Goal: Transaction & Acquisition: Purchase product/service

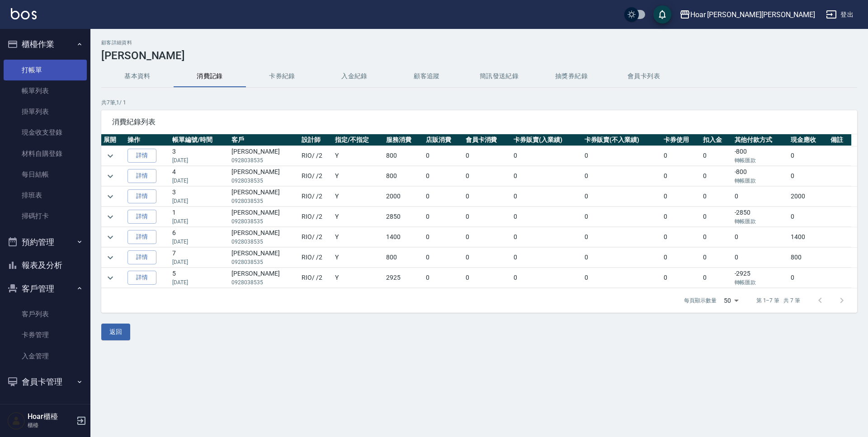
click at [46, 67] on link "打帳單" at bounding box center [45, 70] width 83 height 21
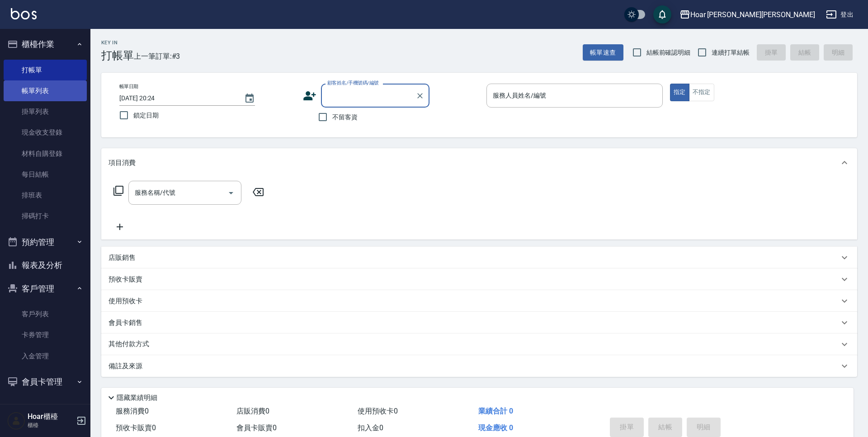
click at [45, 89] on link "帳單列表" at bounding box center [45, 90] width 83 height 21
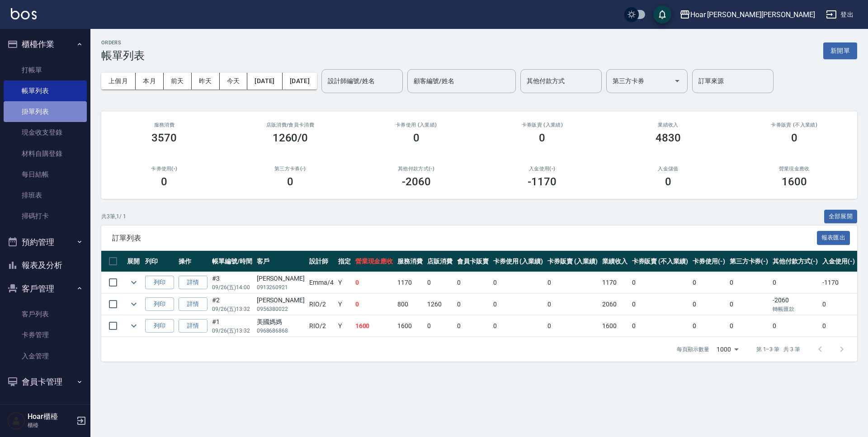
click at [46, 110] on link "掛單列表" at bounding box center [45, 111] width 83 height 21
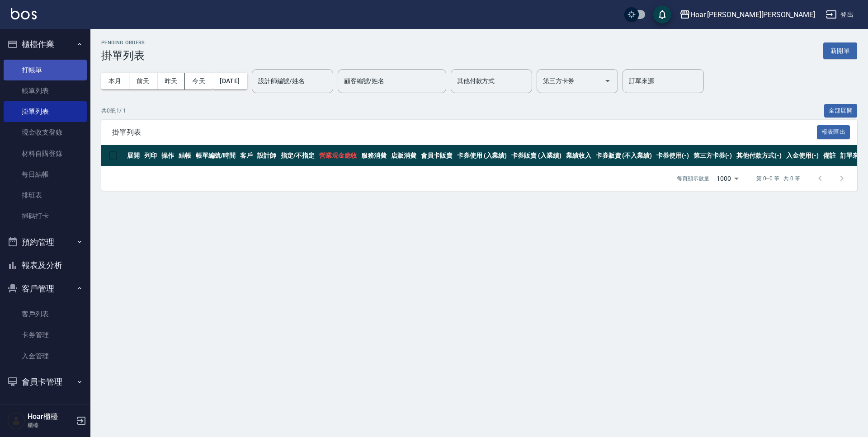
click at [52, 74] on link "打帳單" at bounding box center [45, 70] width 83 height 21
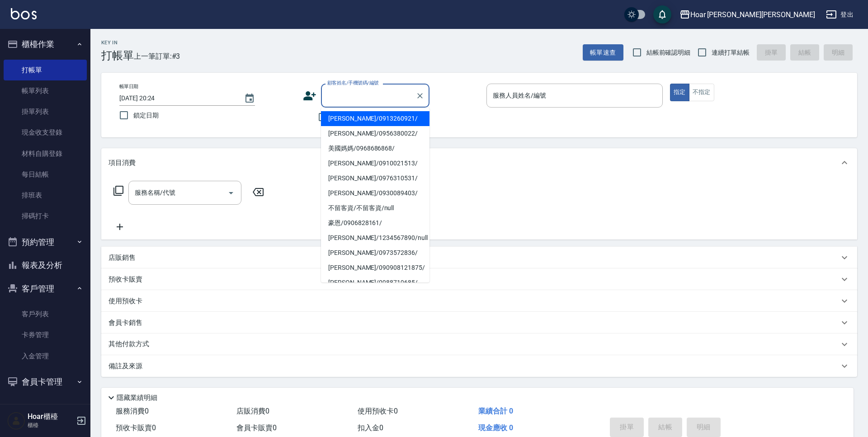
drag, startPoint x: 344, startPoint y: 94, endPoint x: 328, endPoint y: 91, distance: 16.0
click at [344, 94] on input "顧客姓名/手機號碼/編號" at bounding box center [368, 96] width 87 height 16
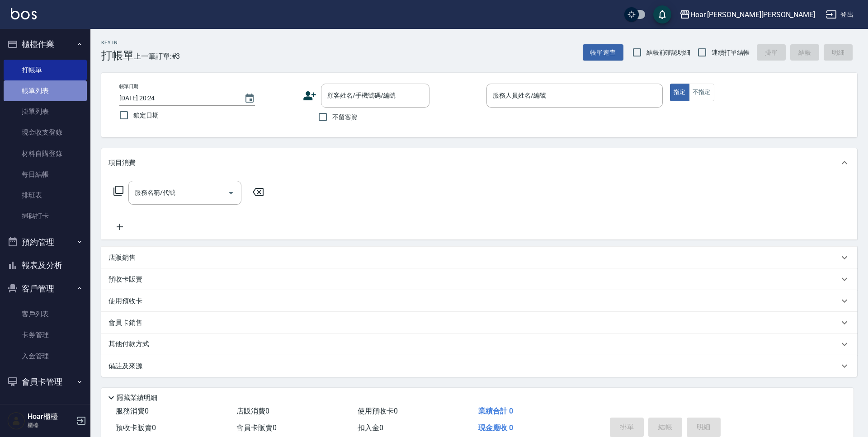
click at [54, 85] on link "帳單列表" at bounding box center [45, 90] width 83 height 21
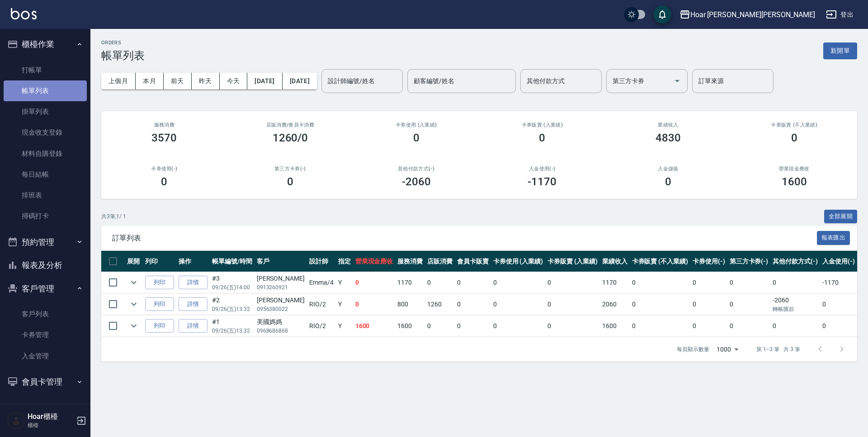
click at [55, 87] on link "帳單列表" at bounding box center [45, 90] width 83 height 21
click at [56, 70] on link "打帳單" at bounding box center [45, 70] width 83 height 21
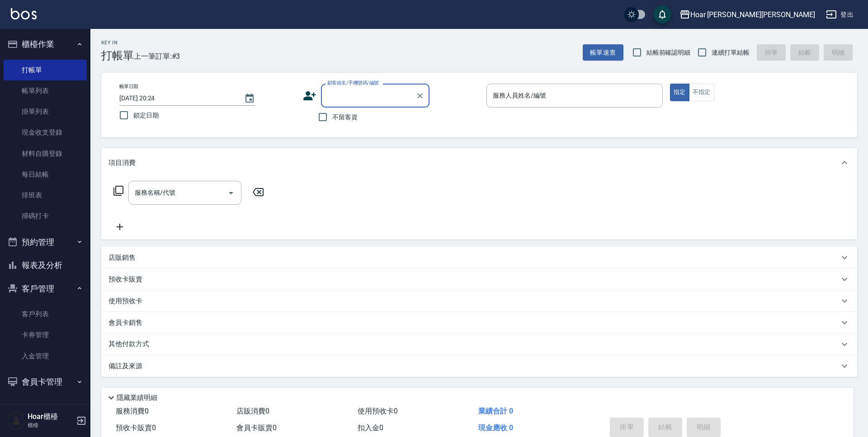
click at [372, 98] on input "顧客姓名/手機號碼/編號" at bounding box center [368, 96] width 87 height 16
type input "x"
click at [378, 119] on li "[PERSON_NAME]/0903536697/" at bounding box center [375, 118] width 108 height 15
type input "[PERSON_NAME]/0903536697/"
type input "RIO-2"
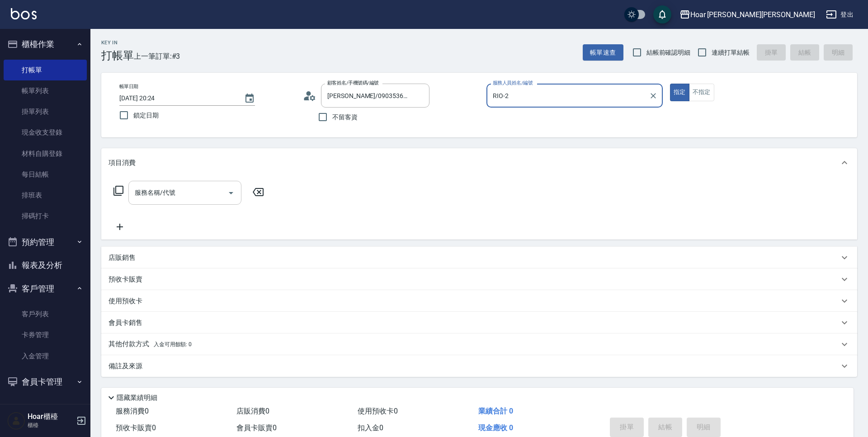
click at [174, 196] on input "服務名稱/代號" at bounding box center [177, 193] width 91 height 16
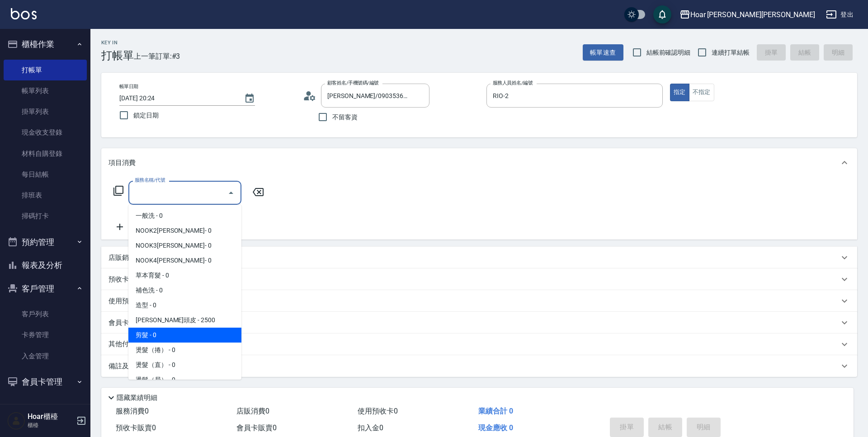
drag, startPoint x: 171, startPoint y: 334, endPoint x: 206, endPoint y: 283, distance: 61.8
click at [171, 334] on span "剪髮 - 0" at bounding box center [184, 335] width 113 height 15
type input "剪髮(201)"
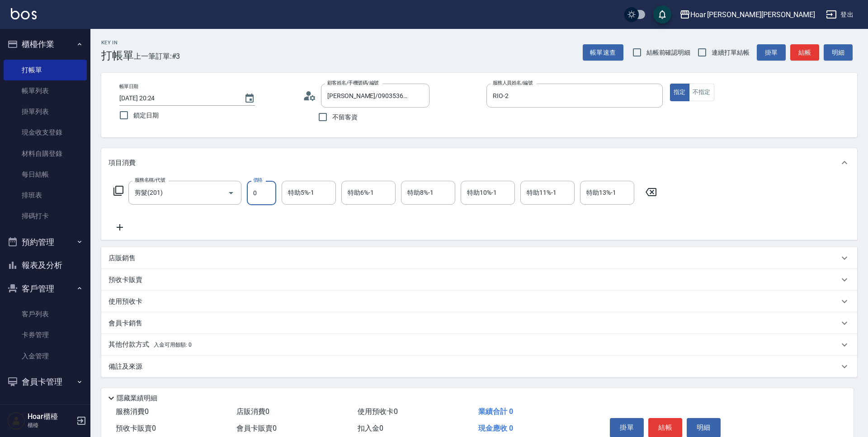
click at [267, 201] on input "0" at bounding box center [261, 193] width 29 height 24
type input "800"
click at [262, 226] on div "服務名稱/代號 剪髮(201) 服務名稱/代號 價格 800 價格 特助5%-1 特助5%-1 特助6%-1 特助6%-1 特助8%-1 特助8%-1 特助1…" at bounding box center [385, 207] width 554 height 52
click at [266, 223] on div "服務名稱/代號 剪髮(201) 服務名稱/代號 價格 800 價格 特助5%-1 特助5%-1 特助6%-1 特助6%-1 特助8%-1 特助8%-1 特助1…" at bounding box center [385, 207] width 554 height 52
click at [127, 226] on icon at bounding box center [119, 227] width 23 height 11
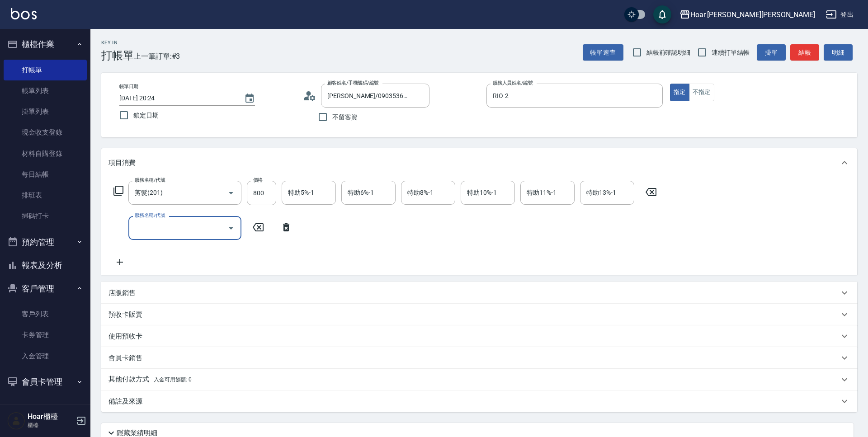
click at [230, 226] on icon "Open" at bounding box center [231, 228] width 11 height 11
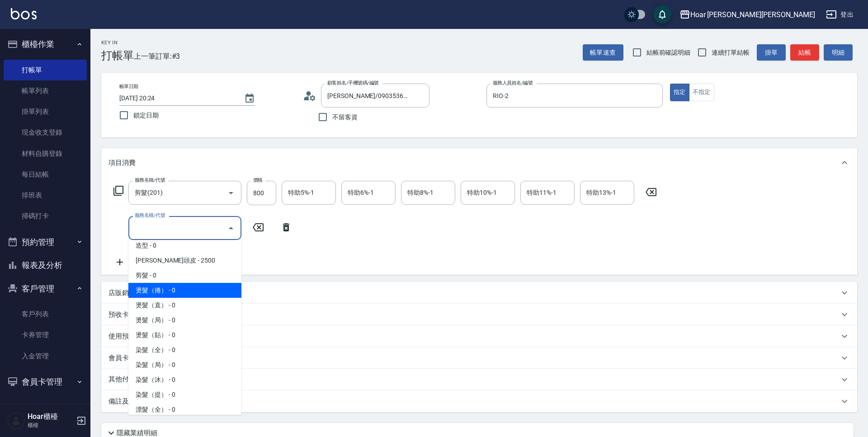
scroll to position [98, 0]
click at [179, 286] on span "燙髮（捲） - 0" at bounding box center [184, 287] width 113 height 15
type input "燙髮（捲）(301)"
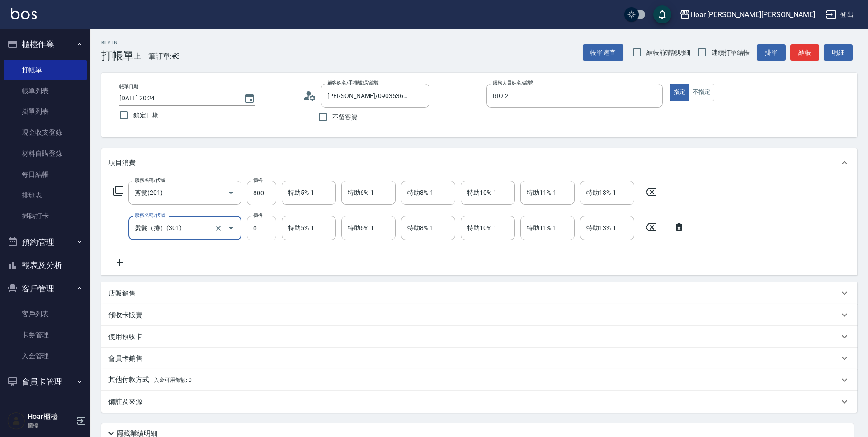
click at [268, 227] on input "0" at bounding box center [261, 228] width 29 height 24
type input "2500"
click at [297, 273] on div "服務名稱/代號 剪髮(201) 服務名稱/代號 價格 800 價格 特助5%-1 特助5%-1 特助6%-1 特助6%-1 特助8%-1 特助8%-1 特助1…" at bounding box center [479, 226] width 756 height 98
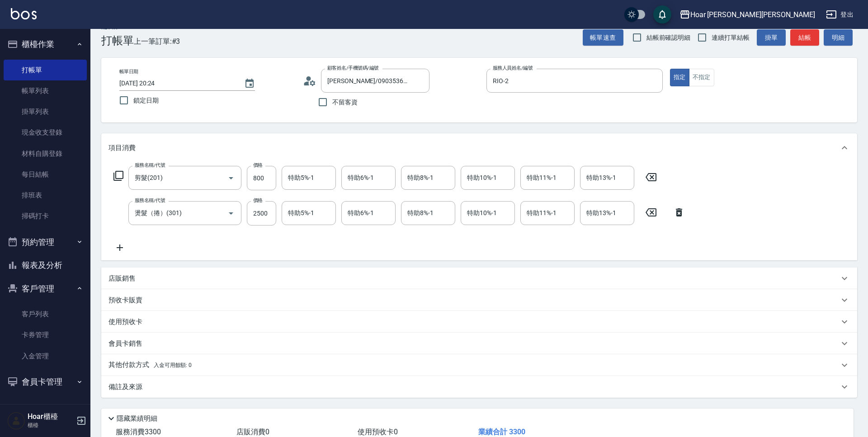
scroll to position [23, 0]
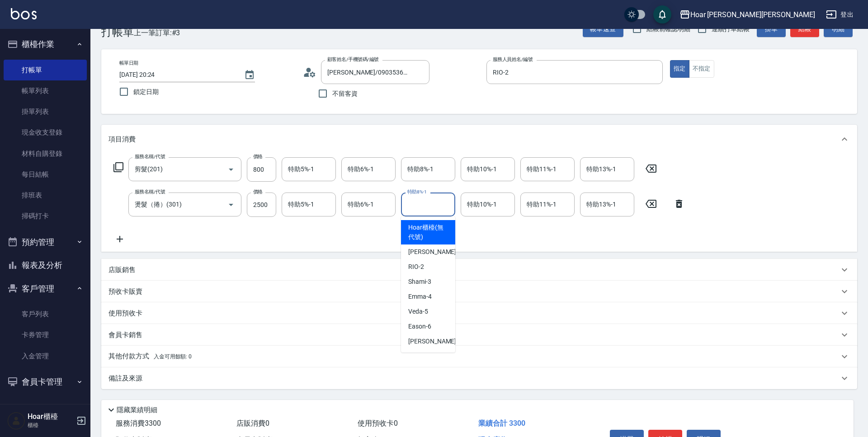
click at [435, 205] on input "特助8%-1" at bounding box center [428, 205] width 46 height 16
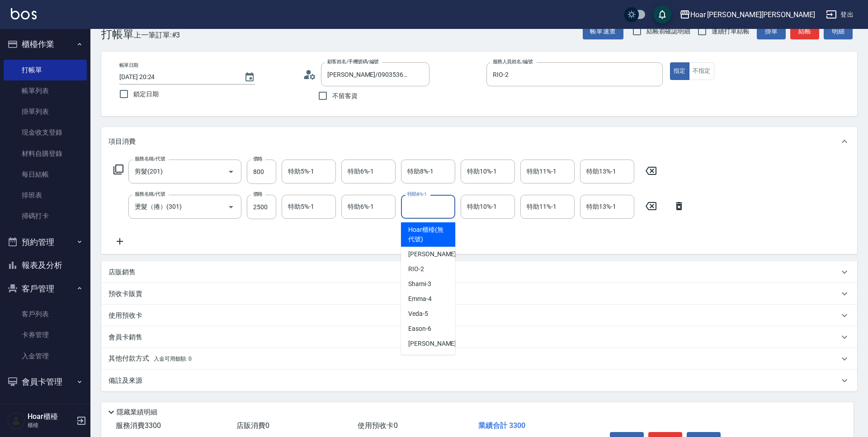
scroll to position [20, 0]
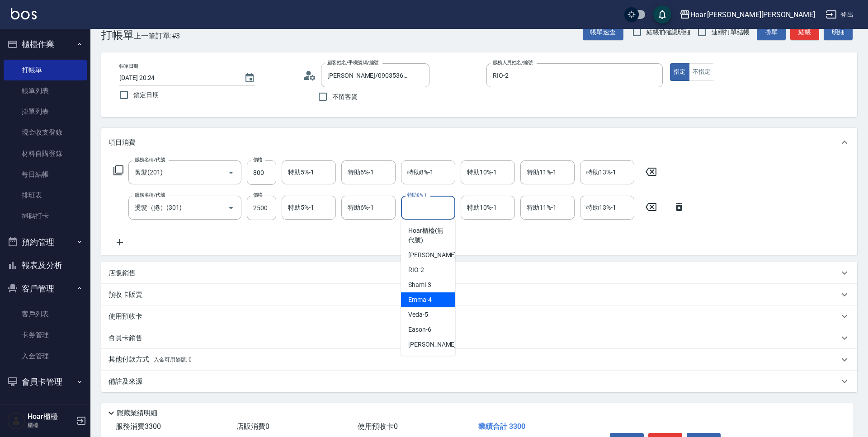
click at [433, 301] on div "Emma -4" at bounding box center [428, 299] width 54 height 15
type input "Emma-4"
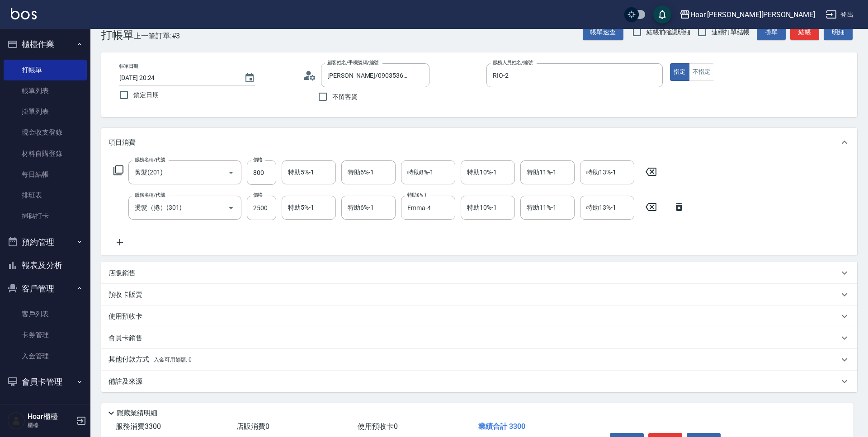
drag, startPoint x: 442, startPoint y: 230, endPoint x: 428, endPoint y: 235, distance: 14.6
click at [443, 230] on div "服務名稱/代號 剪髮(201) 服務名稱/代號 價格 800 價格 特助5%-1 特助5%-1 特助6%-1 特助6%-1 特助8%-1 特助8%-1 特助1…" at bounding box center [399, 203] width 582 height 87
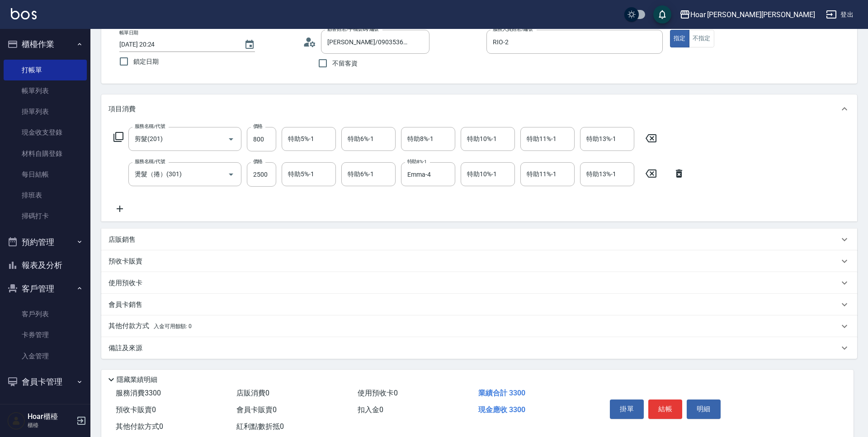
scroll to position [78, 0]
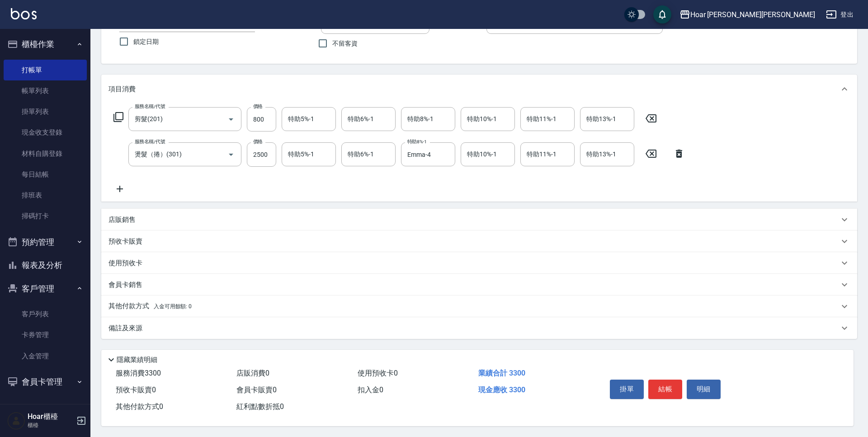
click at [126, 301] on p "其他付款方式 入金可用餘額: 0" at bounding box center [149, 306] width 83 height 10
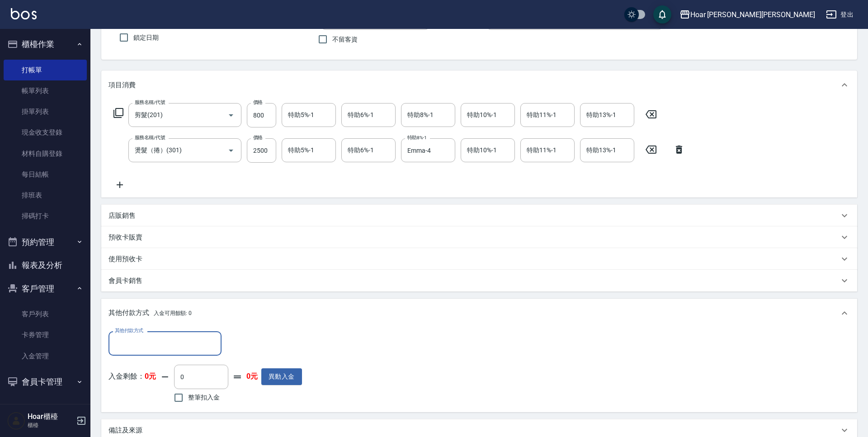
scroll to position [0, 0]
click at [141, 343] on input "其他付款方式" at bounding box center [165, 343] width 105 height 16
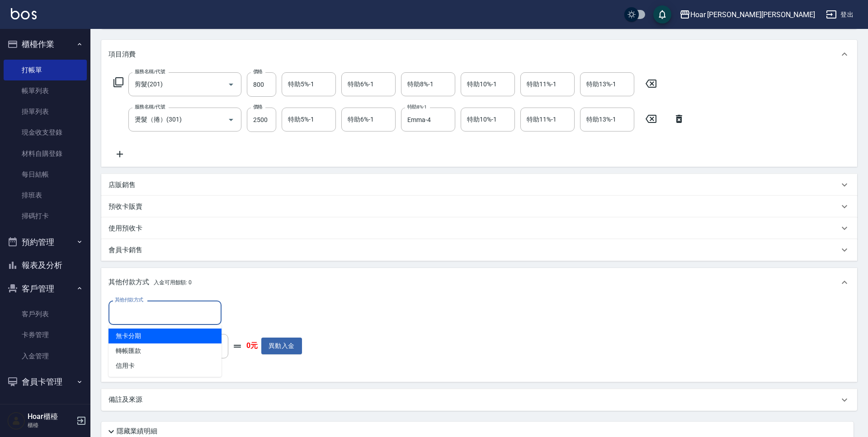
scroll to position [116, 0]
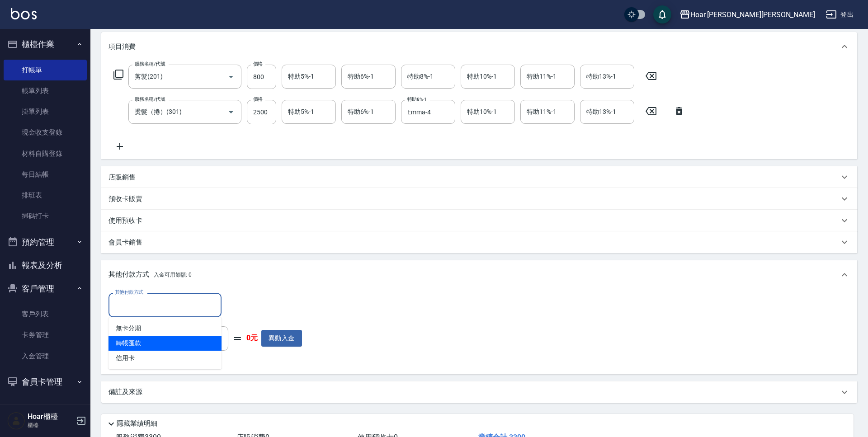
drag, startPoint x: 141, startPoint y: 342, endPoint x: 146, endPoint y: 341, distance: 5.6
click at [141, 342] on span "轉帳匯款" at bounding box center [164, 343] width 113 height 15
type input "轉帳匯款"
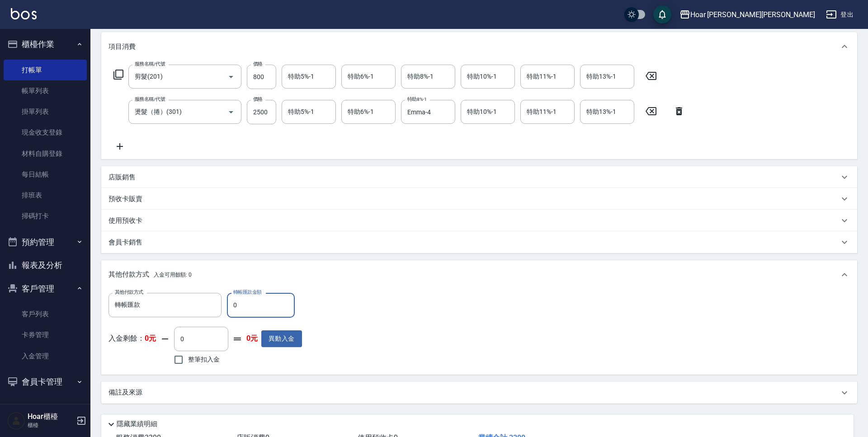
click at [252, 309] on input "0" at bounding box center [261, 305] width 68 height 24
type input "3300"
drag, startPoint x: 462, startPoint y: 304, endPoint x: 477, endPoint y: 314, distance: 17.7
click at [462, 304] on div "其他付款方式 轉帳匯款 其他付款方式 轉帳匯款金額 3300 轉帳匯款金額 入金剩餘： 0元 0 ​ 整筆扣入金 0元 異動入金" at bounding box center [478, 330] width 741 height 74
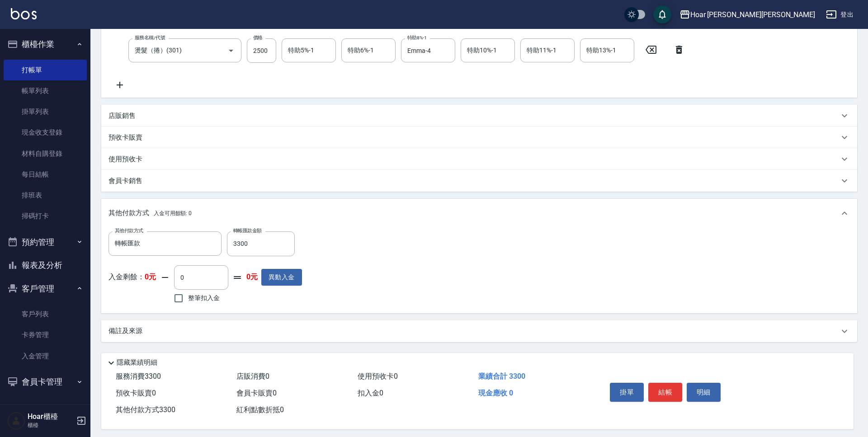
scroll to position [185, 0]
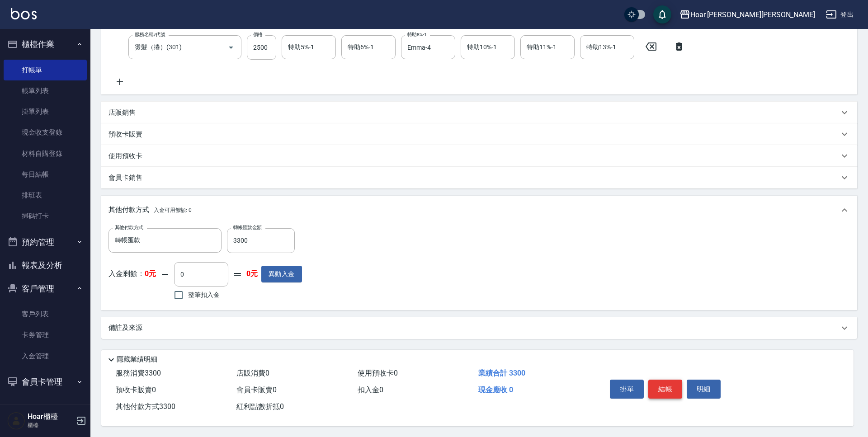
click at [676, 390] on button "結帳" at bounding box center [665, 389] width 34 height 19
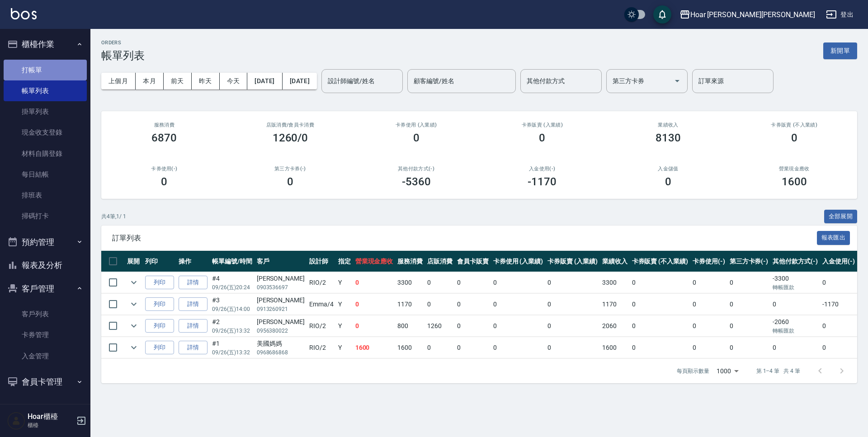
click at [37, 67] on link "打帳單" at bounding box center [45, 70] width 83 height 21
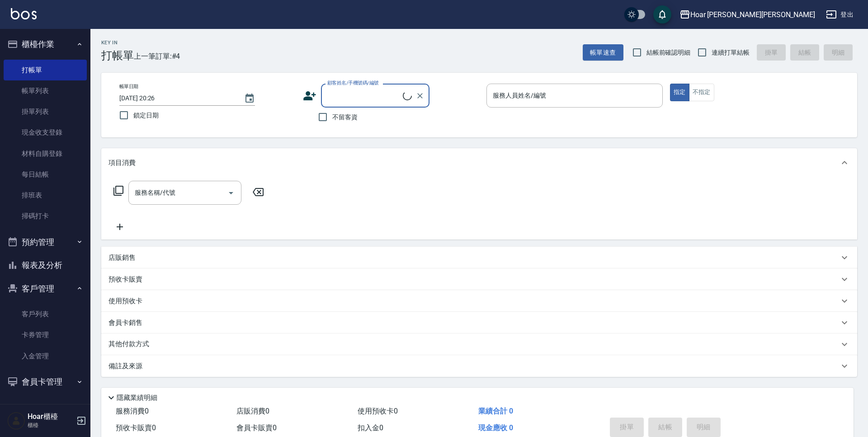
scroll to position [0, 0]
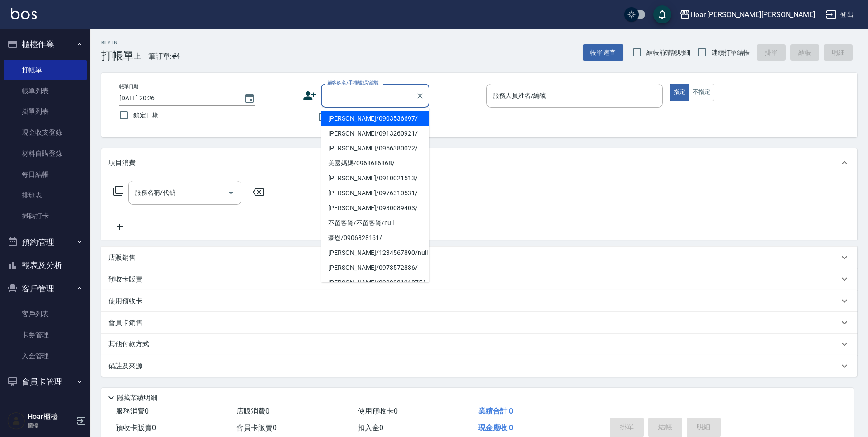
click at [366, 100] on input "顧客姓名/手機號碼/編號" at bounding box center [368, 96] width 87 height 16
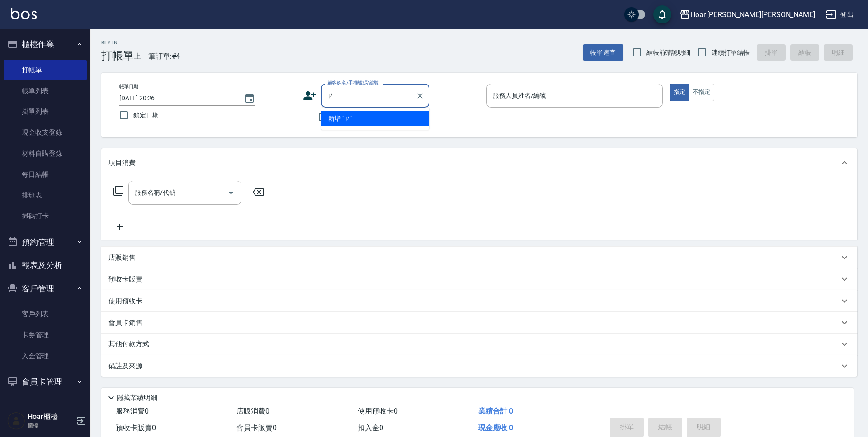
type input "ㄍ"
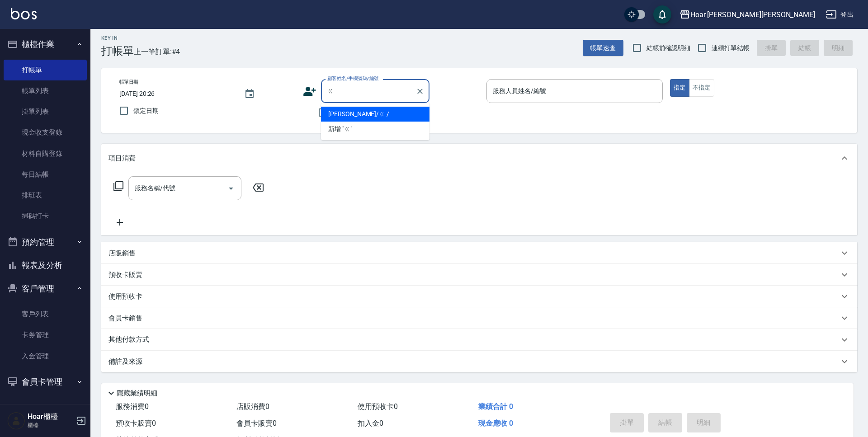
scroll to position [6, 0]
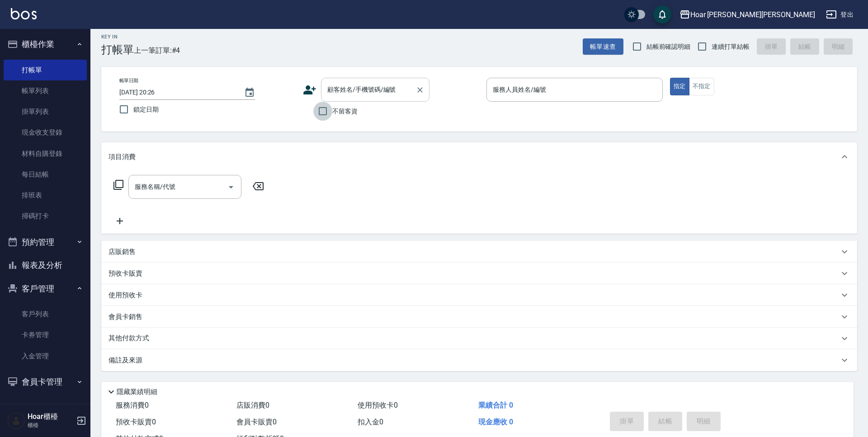
click at [391, 95] on input "顧客姓名/手機號碼/編號" at bounding box center [368, 90] width 87 height 16
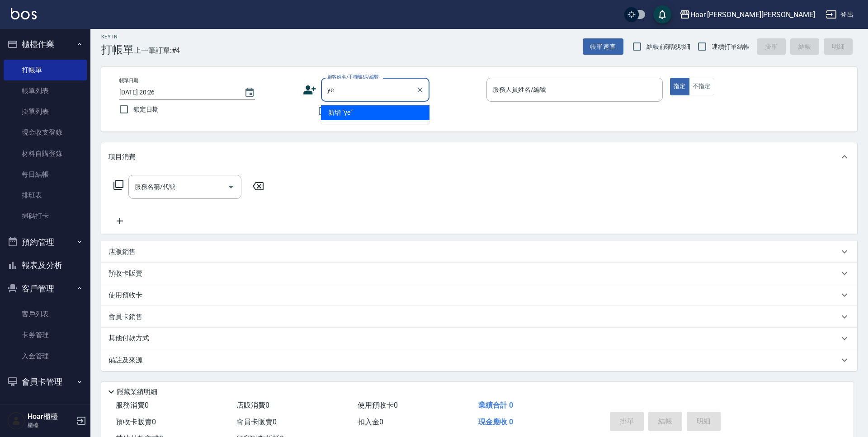
click at [383, 92] on input "ye" at bounding box center [368, 90] width 87 height 16
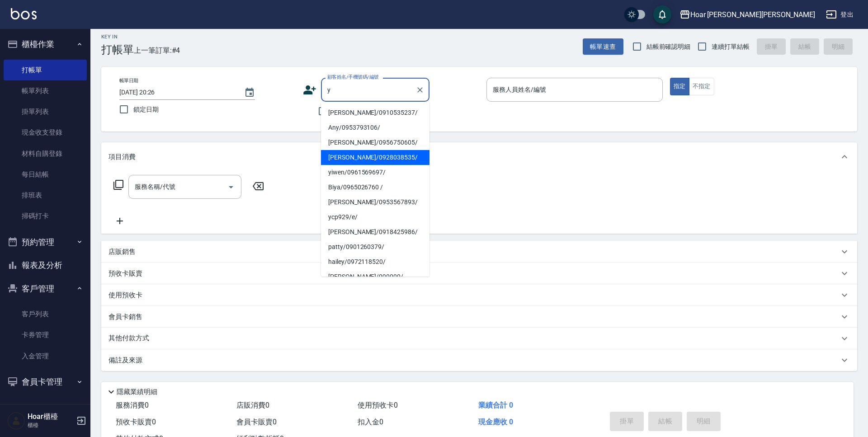
drag, startPoint x: 358, startPoint y: 158, endPoint x: 260, endPoint y: 175, distance: 99.5
click at [357, 158] on li "[PERSON_NAME]/0928038535/" at bounding box center [375, 157] width 108 height 15
type input "[PERSON_NAME]/0928038535/"
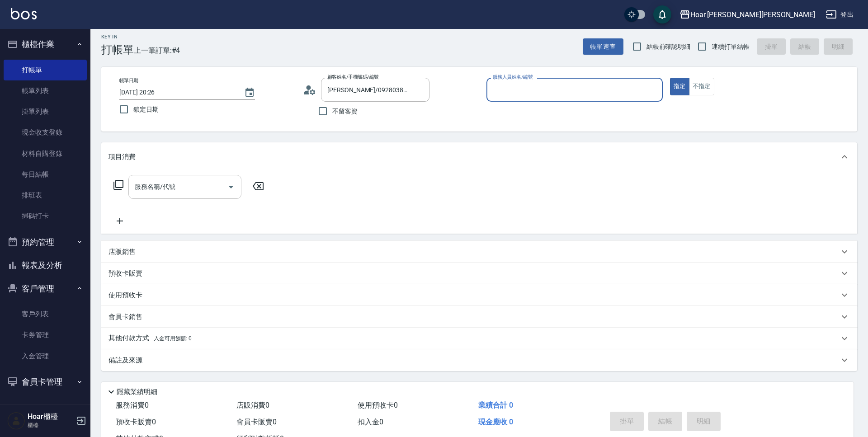
type input "RIO-2"
click at [201, 189] on input "服務名稱/代號" at bounding box center [177, 187] width 91 height 16
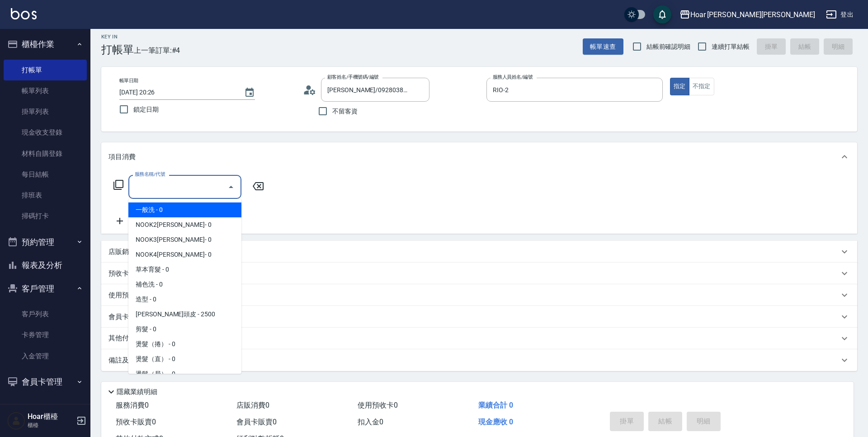
scroll to position [5, 0]
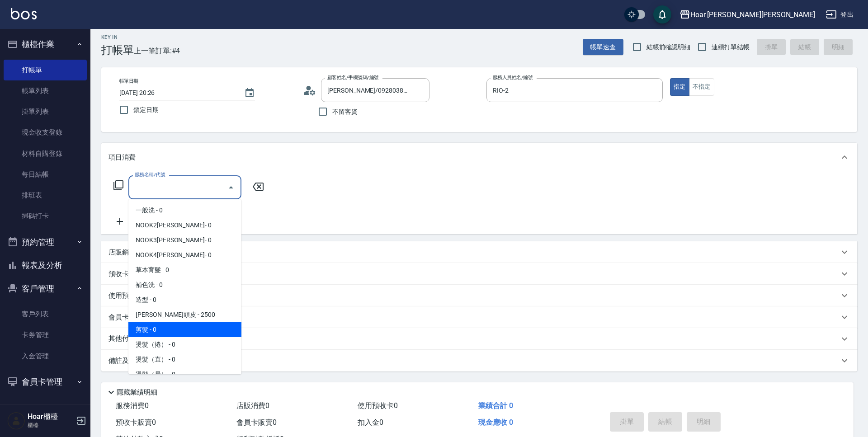
drag, startPoint x: 153, startPoint y: 324, endPoint x: 186, endPoint y: 304, distance: 39.4
click at [153, 324] on span "剪髮 - 0" at bounding box center [184, 329] width 113 height 15
type input "剪髮(201)"
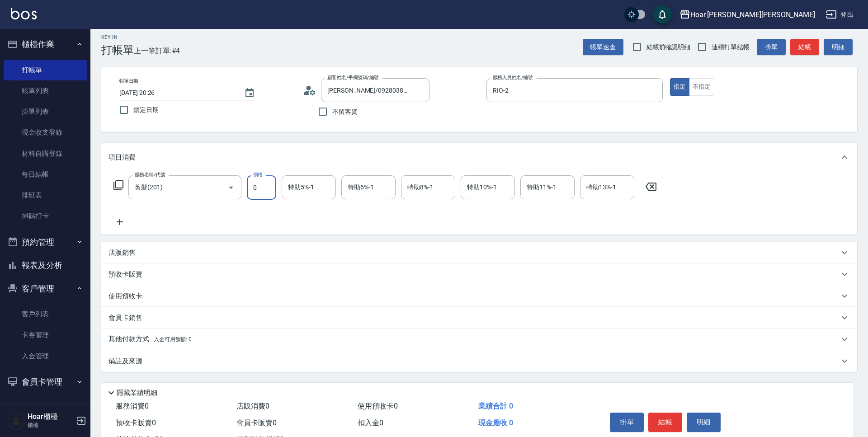
click at [263, 190] on input "0" at bounding box center [261, 187] width 29 height 24
drag, startPoint x: 279, startPoint y: 215, endPoint x: 276, endPoint y: 202, distance: 13.9
click at [279, 215] on div "服務名稱/代號 剪髮(201) 服務名稱/代號 價格 0 價格 特助5%-1 特助5%-1 特助6%-1 特助6%-1 特助8%-1 特助8%-1 特助10%…" at bounding box center [385, 201] width 554 height 52
click at [268, 189] on input "0" at bounding box center [261, 187] width 29 height 24
type input "800"
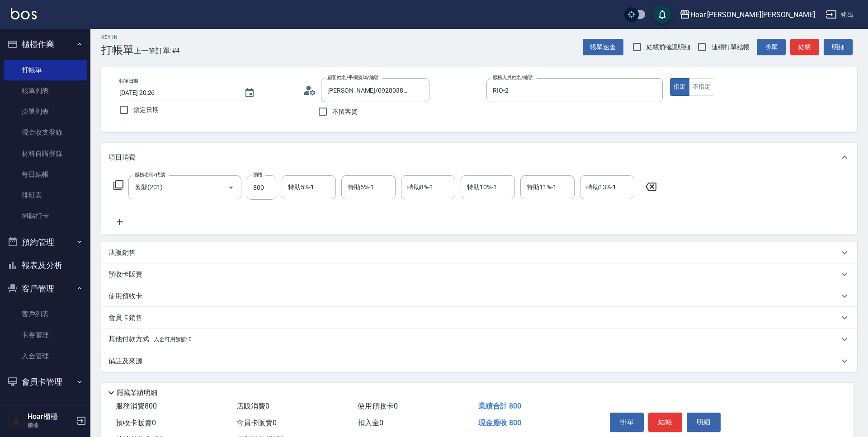
drag, startPoint x: 222, startPoint y: 208, endPoint x: 216, endPoint y: 208, distance: 5.9
click at [222, 208] on div "服務名稱/代號 剪髮(201) 服務名稱/代號 價格 800 價格 特助5%-1 特助5%-1 特助6%-1 特助6%-1 特助8%-1 特助8%-1 特助1…" at bounding box center [385, 201] width 554 height 52
click at [124, 222] on icon at bounding box center [119, 221] width 23 height 11
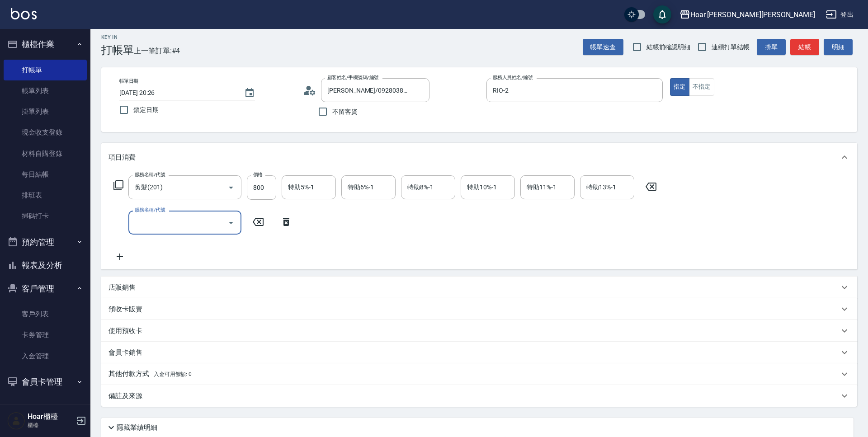
click at [187, 222] on input "服務名稱/代號" at bounding box center [177, 223] width 91 height 16
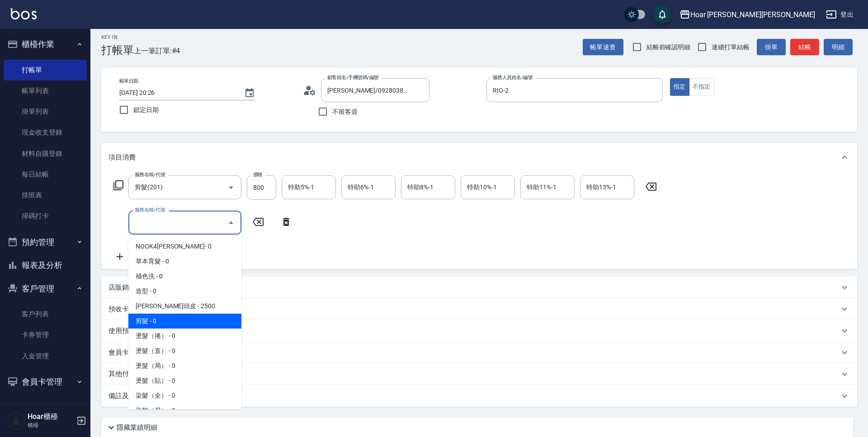
scroll to position [46, 0]
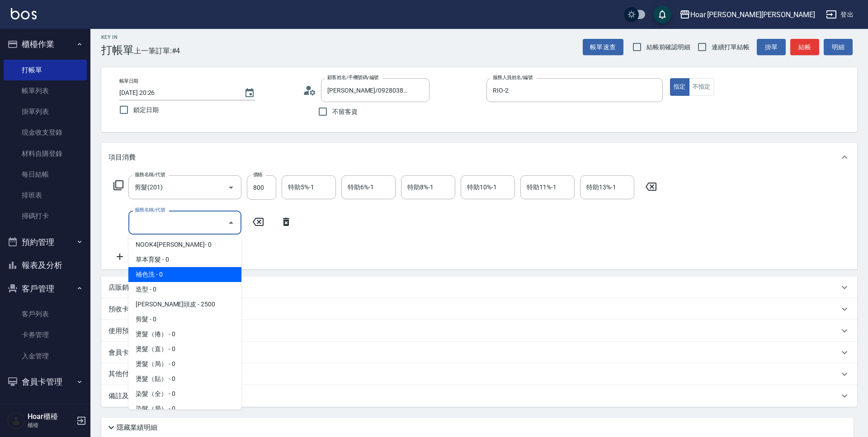
click at [260, 251] on div "服務名稱/代號 剪髮(201) 服務名稱/代號 價格 800 價格 特助5%-1 特助5%-1 特助6%-1 特助6%-1 特助8%-1 特助8%-1 特助1…" at bounding box center [385, 218] width 554 height 87
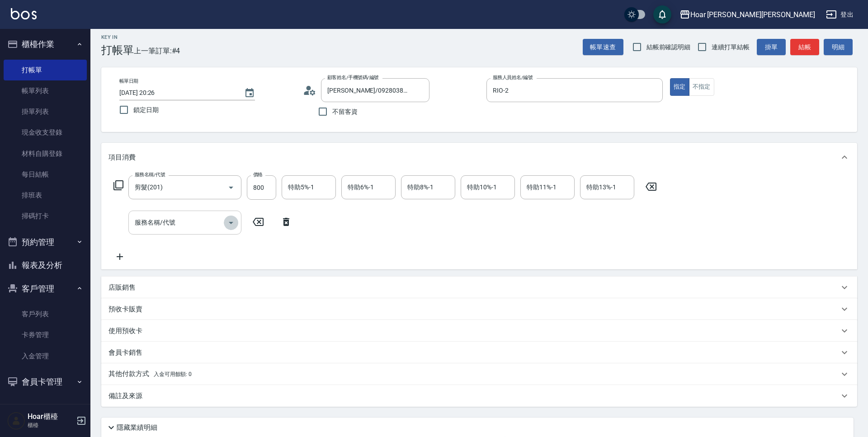
click at [230, 226] on icon "Open" at bounding box center [231, 222] width 11 height 11
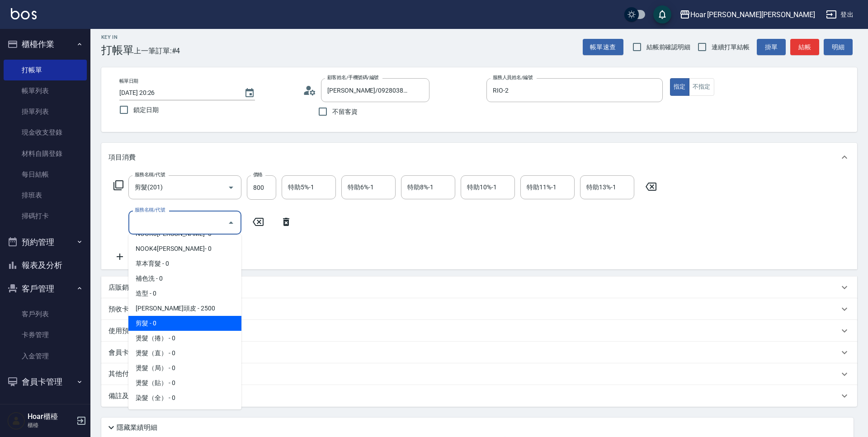
scroll to position [45, 0]
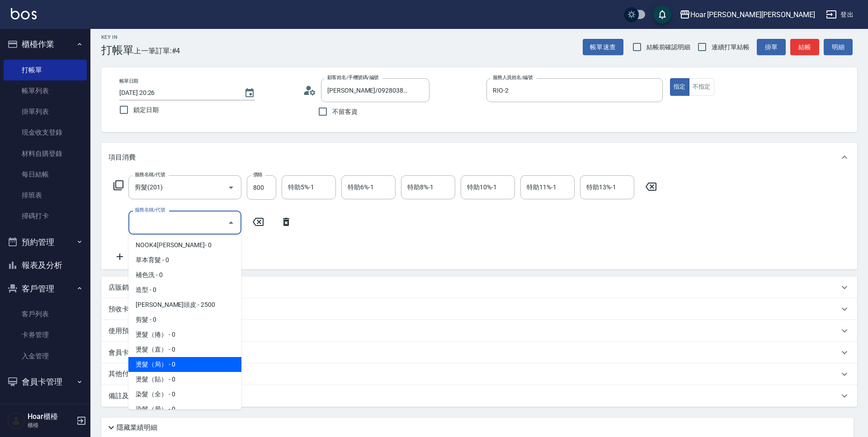
click at [176, 362] on span "燙髮（局） - 0" at bounding box center [184, 364] width 113 height 15
type input "燙髮（局）(303)"
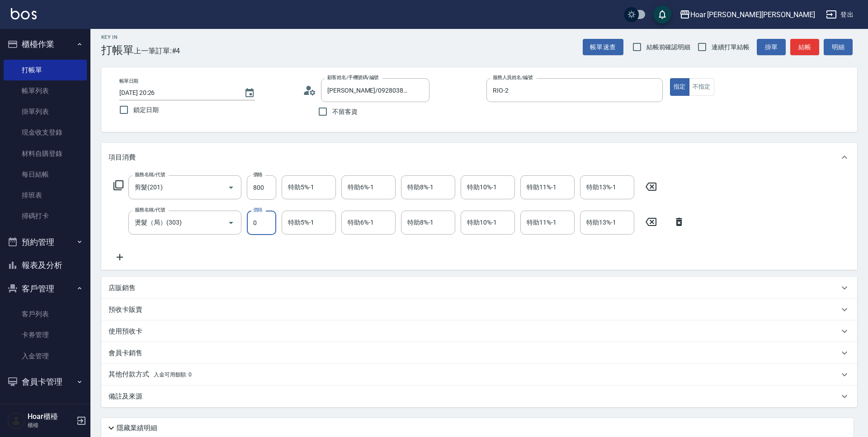
click at [264, 230] on input "0" at bounding box center [261, 223] width 29 height 24
type input "1400"
click at [280, 258] on div "服務名稱/代號 剪髮(201) 服務名稱/代號 價格 800 價格 特助5%-1 特助5%-1 特助6%-1 特助6%-1 特助8%-1 特助8%-1 特助1…" at bounding box center [399, 218] width 582 height 87
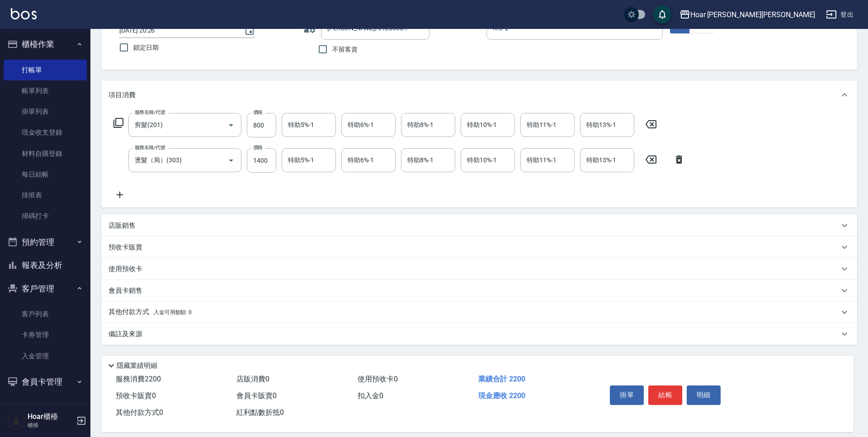
scroll to position [78, 0]
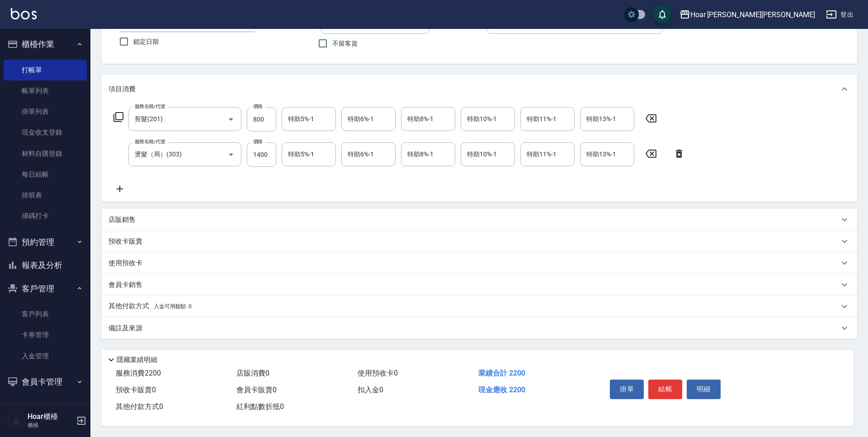
click at [282, 193] on div "服務名稱/代號 剪髮(201) 服務名稱/代號 價格 800 價格 特助5%-1 特助5%-1 特助6%-1 特助6%-1 特助8%-1 特助8%-1 特助1…" at bounding box center [479, 152] width 756 height 98
click at [122, 184] on icon at bounding box center [119, 188] width 23 height 11
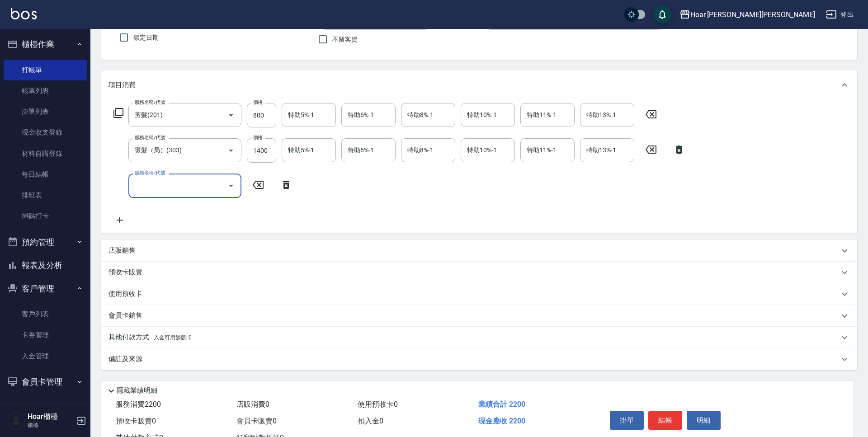
drag, startPoint x: 122, startPoint y: 184, endPoint x: 164, endPoint y: 184, distance: 42.5
click at [164, 184] on div "服務名稱/代號 服務名稱/代號" at bounding box center [184, 186] width 113 height 24
click at [227, 188] on icon "Open" at bounding box center [231, 185] width 11 height 11
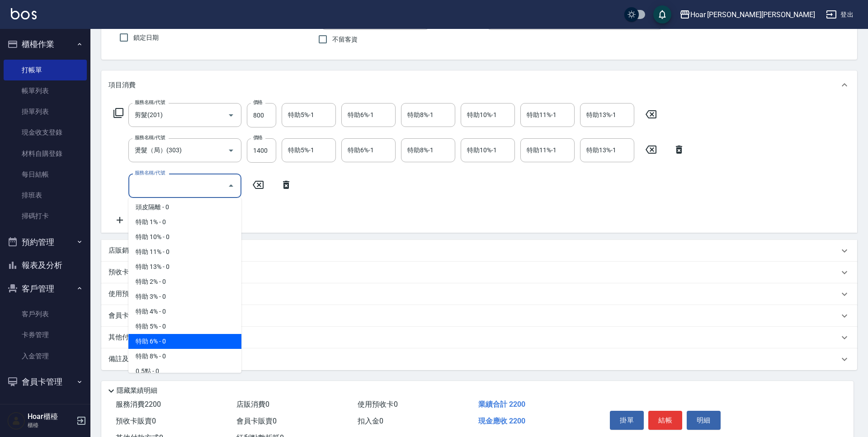
scroll to position [578, 0]
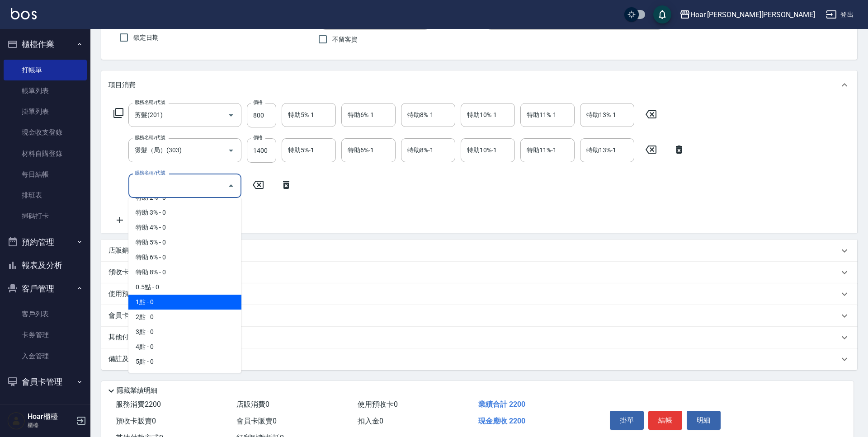
click at [161, 297] on span "1點 - 0" at bounding box center [184, 302] width 113 height 15
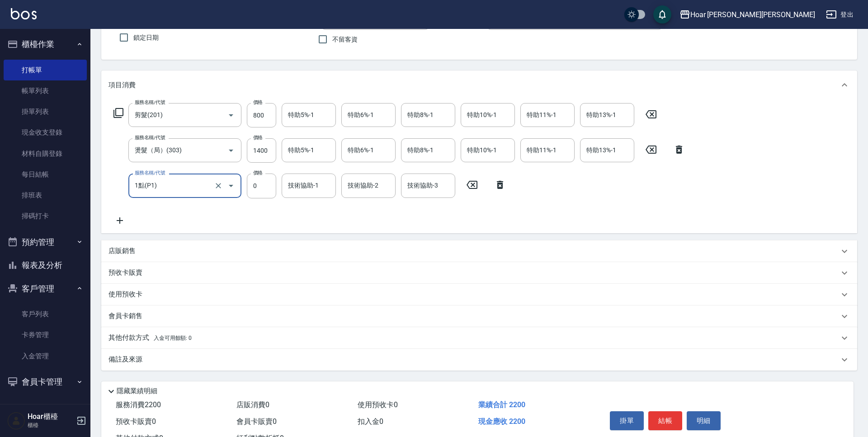
click at [235, 188] on icon "Open" at bounding box center [231, 185] width 11 height 11
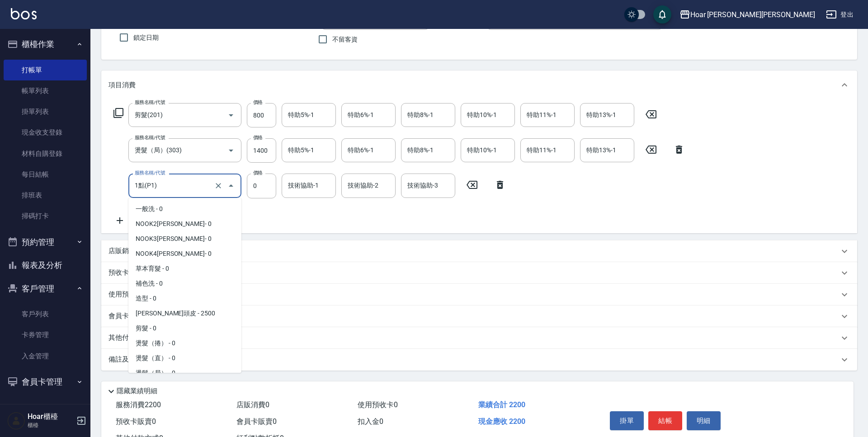
scroll to position [515, 0]
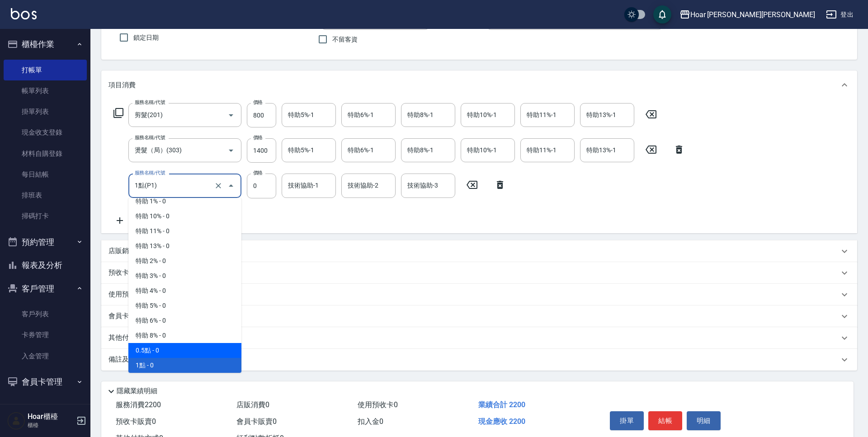
drag, startPoint x: 166, startPoint y: 348, endPoint x: 175, endPoint y: 339, distance: 11.8
click at [166, 348] on span "0.5點 - 0" at bounding box center [184, 350] width 113 height 15
type input "0.5點(P05)"
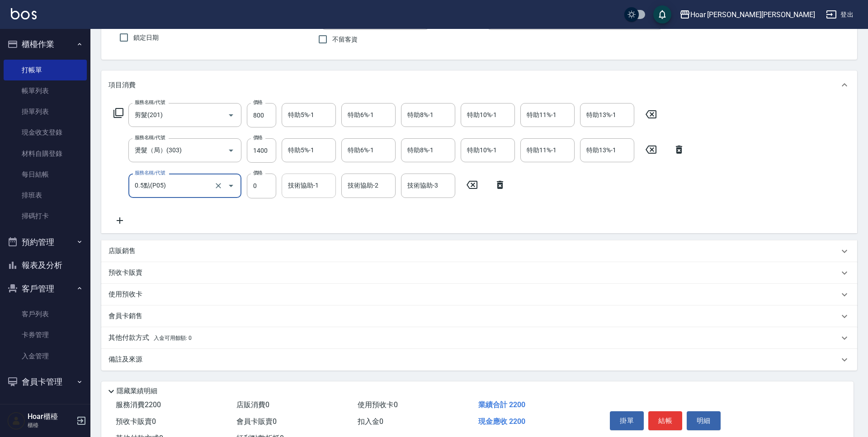
click at [303, 183] on input "技術協助-1" at bounding box center [309, 186] width 46 height 16
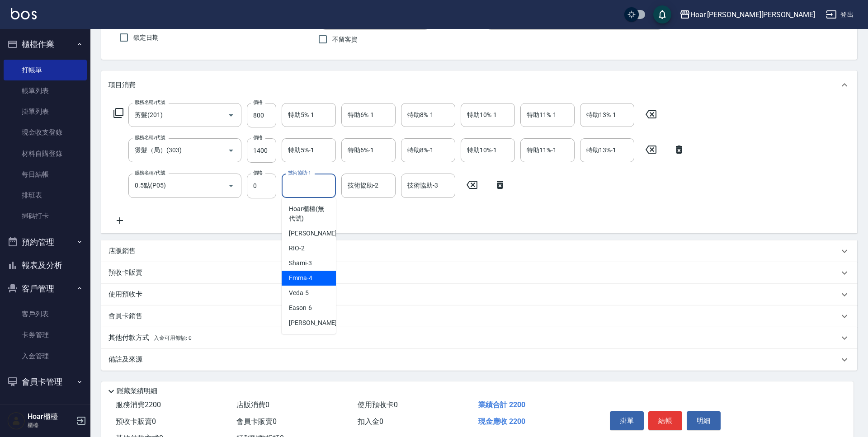
click at [291, 283] on div "Emma -4" at bounding box center [309, 278] width 54 height 15
type input "Emma-4"
click at [302, 213] on div "服務名稱/代號 剪髮(201) 服務名稱/代號 價格 800 價格 特助5%-1 特助5%-1 特助6%-1 特助6%-1 特助8%-1 特助8%-1 特助1…" at bounding box center [399, 164] width 582 height 122
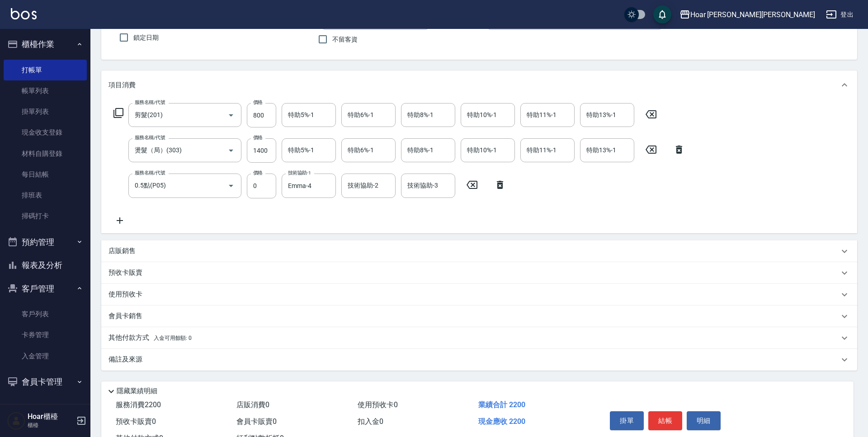
scroll to position [113, 0]
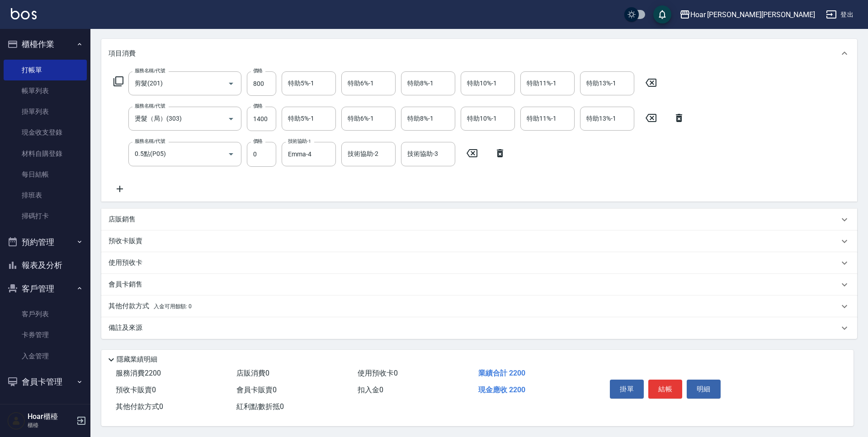
click at [142, 303] on p "其他付款方式 入金可用餘額: 0" at bounding box center [149, 306] width 83 height 10
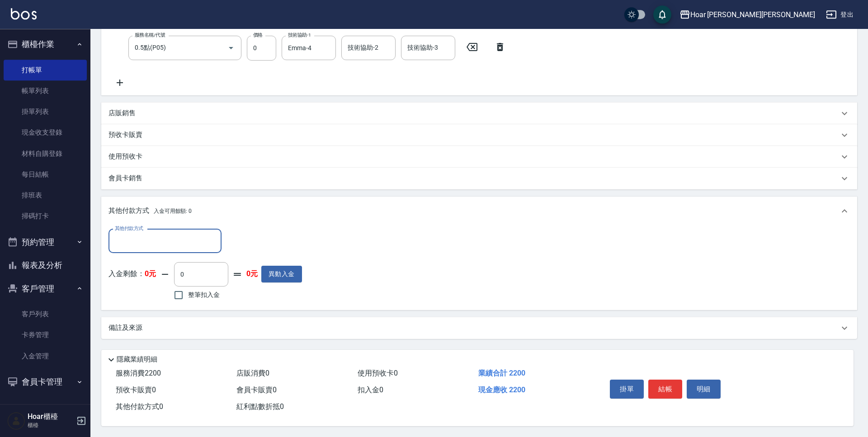
scroll to position [0, 0]
click at [152, 245] on div "其他付款方式" at bounding box center [164, 241] width 113 height 24
drag, startPoint x: 151, startPoint y: 272, endPoint x: 215, endPoint y: 254, distance: 66.1
click at [152, 272] on span "轉帳匯款" at bounding box center [164, 279] width 113 height 15
type input "轉帳匯款"
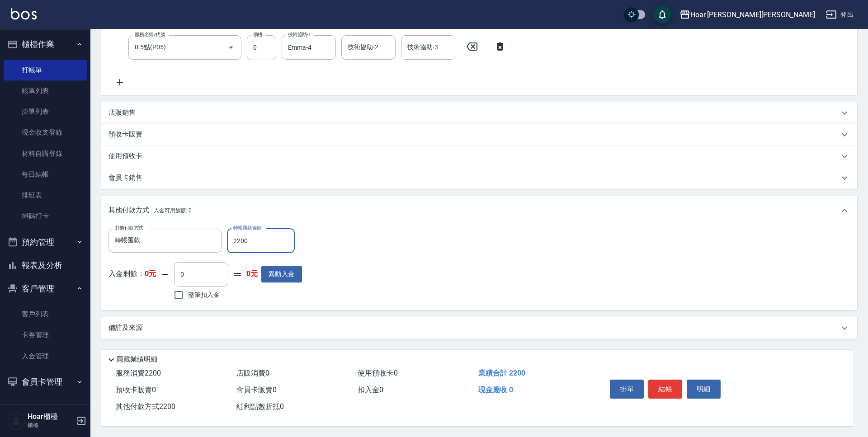
type input "2200"
click at [383, 235] on div "其他付款方式 轉帳匯款 其他付款方式 轉帳匯款金額 2200 轉帳匯款金額 入金剩餘： 0元 0 ​ 整筆扣入金 0元 異動入金" at bounding box center [478, 266] width 741 height 74
click at [670, 382] on button "結帳" at bounding box center [665, 389] width 34 height 19
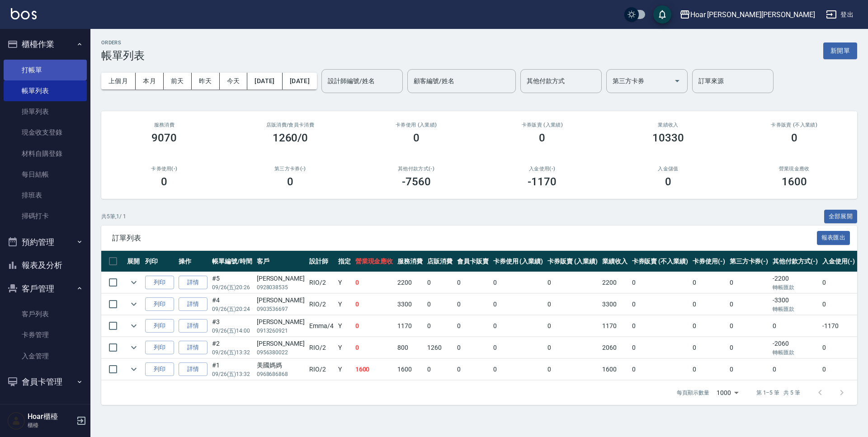
click at [55, 72] on link "打帳單" at bounding box center [45, 70] width 83 height 21
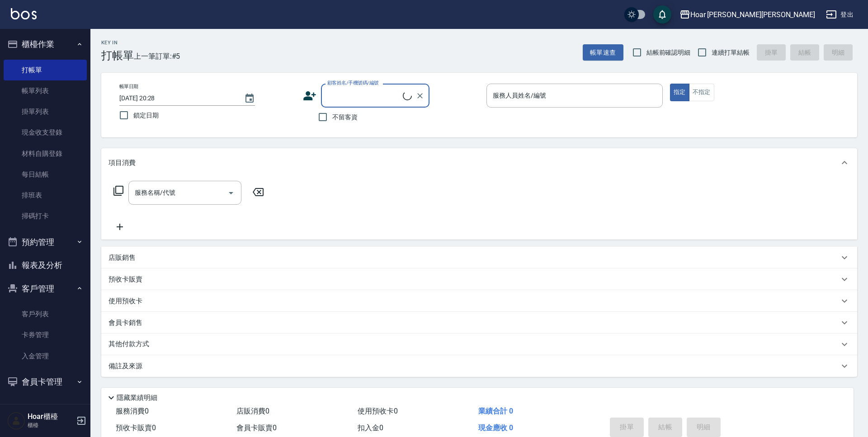
scroll to position [0, 0]
click at [333, 115] on span "不留客資" at bounding box center [344, 117] width 25 height 9
click at [332, 115] on input "不留客資" at bounding box center [322, 117] width 19 height 19
checkbox input "true"
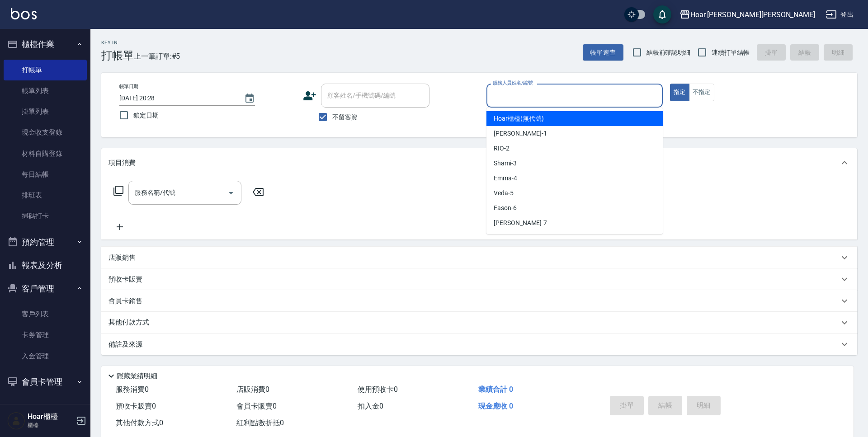
click at [572, 96] on input "服務人員姓名/編號" at bounding box center [574, 96] width 168 height 16
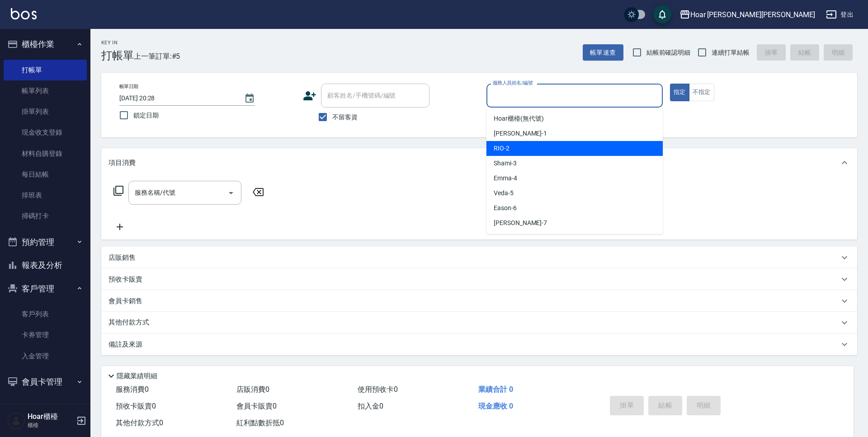
drag, startPoint x: 515, startPoint y: 146, endPoint x: 458, endPoint y: 154, distance: 58.0
click at [512, 146] on div "RIO -2" at bounding box center [574, 148] width 176 height 15
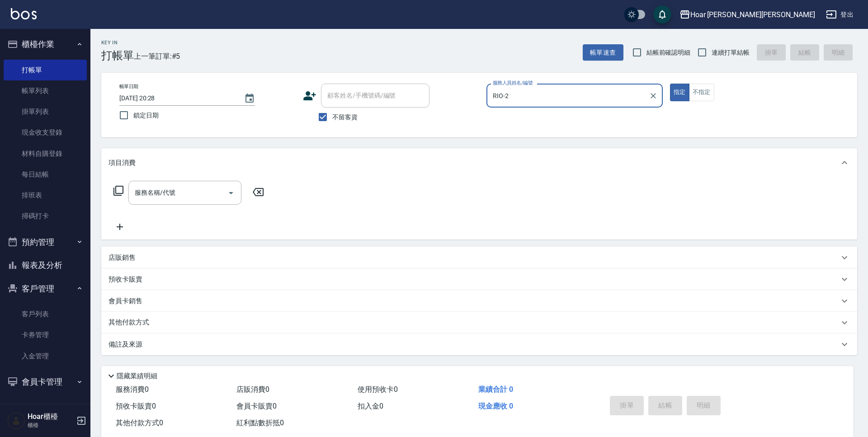
type input "RIO-2"
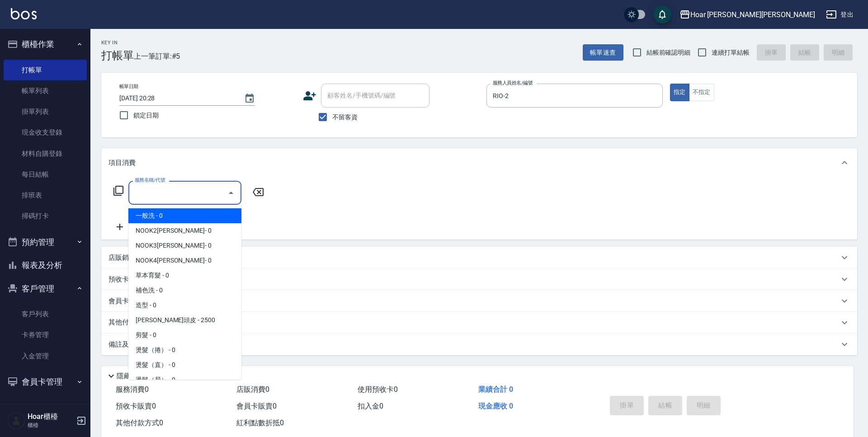
click at [209, 187] on input "服務名稱/代號" at bounding box center [177, 193] width 91 height 16
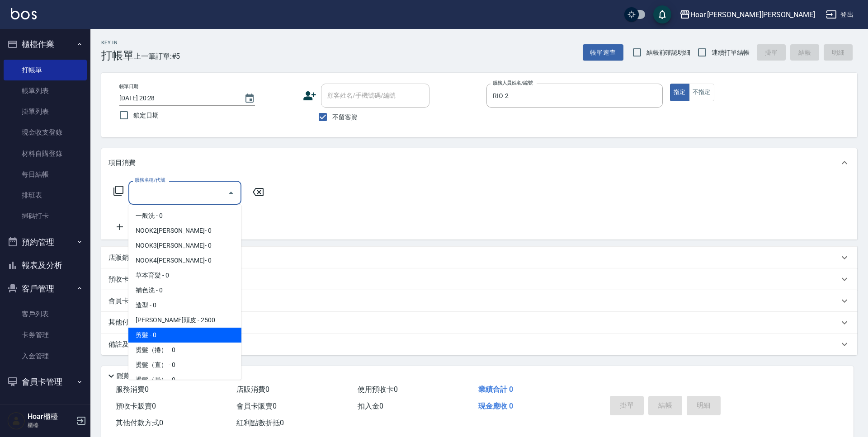
drag, startPoint x: 168, startPoint y: 334, endPoint x: 185, endPoint y: 309, distance: 31.0
click at [168, 334] on span "剪髮 - 0" at bounding box center [184, 335] width 113 height 15
type input "剪髮(201)"
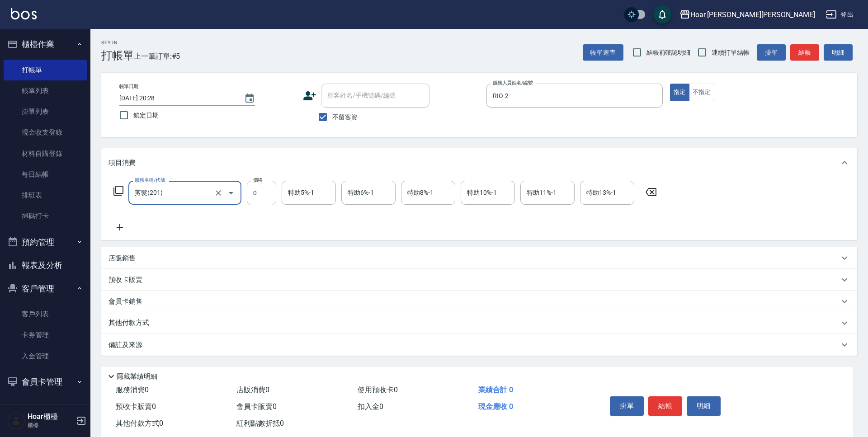
click at [261, 195] on input "0" at bounding box center [261, 193] width 29 height 24
type input "700"
drag, startPoint x: 253, startPoint y: 212, endPoint x: 257, endPoint y: 218, distance: 7.1
click at [253, 212] on div "服務名稱/代號 剪髮(201) 服務名稱/代號 價格 700 價格 特助5%-1 特助5%-1 特助6%-1 特助6%-1 特助8%-1 特助8%-1 特助1…" at bounding box center [385, 207] width 554 height 52
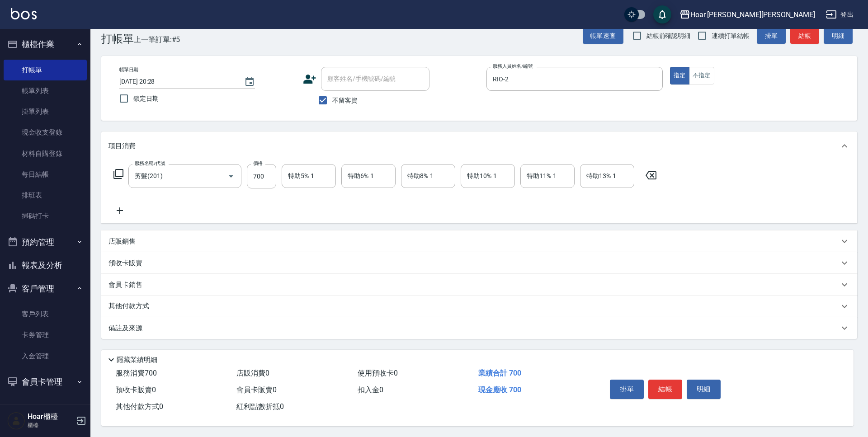
click at [121, 205] on icon at bounding box center [119, 210] width 23 height 11
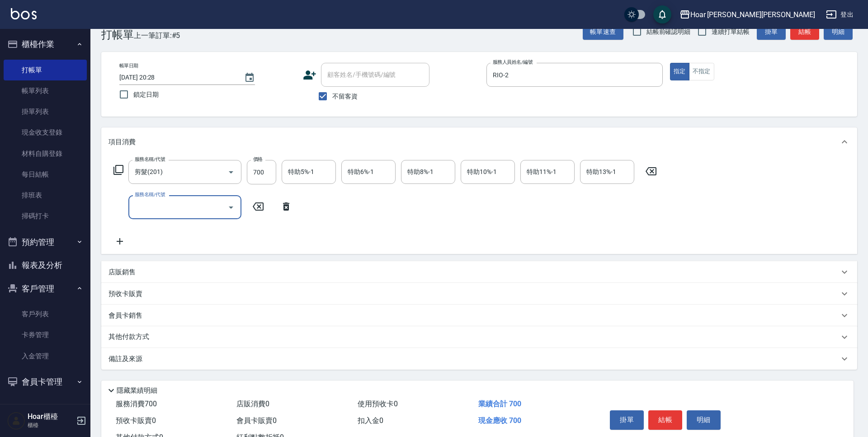
click at [194, 210] on input "服務名稱/代號" at bounding box center [177, 207] width 91 height 16
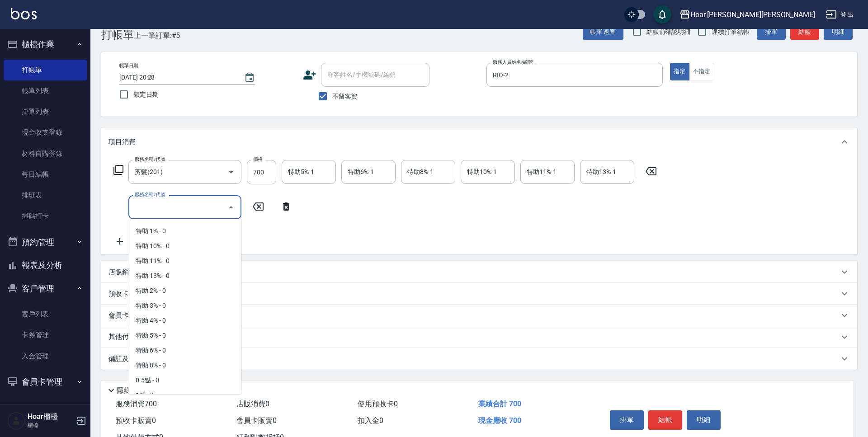
scroll to position [578, 0]
drag, startPoint x: 163, startPoint y: 319, endPoint x: 227, endPoint y: 267, distance: 82.9
click at [163, 319] on span "1點 - 0" at bounding box center [184, 323] width 113 height 15
type input "1點(P1)"
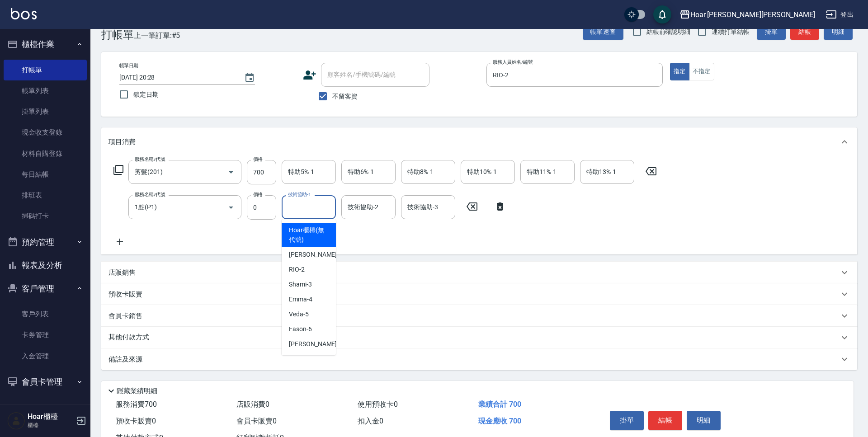
click at [292, 207] on input "技術協助-1" at bounding box center [309, 207] width 46 height 16
click at [304, 297] on span "Emma -4" at bounding box center [300, 299] width 23 height 9
type input "Emma-4"
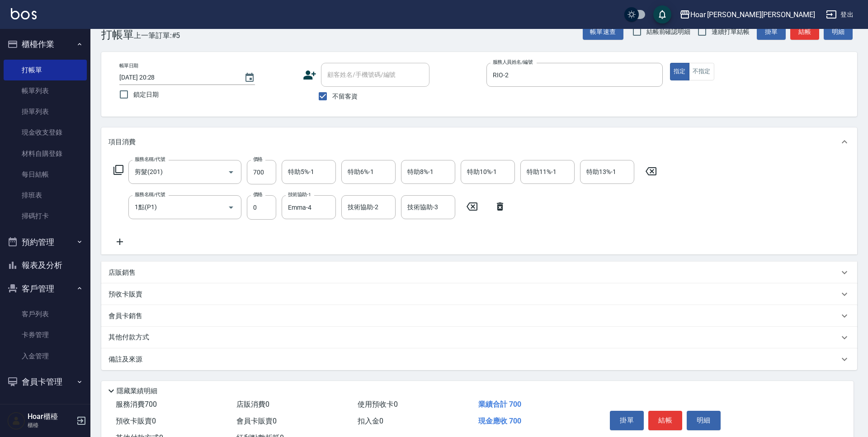
drag, startPoint x: 366, startPoint y: 230, endPoint x: 371, endPoint y: 232, distance: 5.5
click at [366, 230] on div "服務名稱/代號 剪髮(201) 服務名稱/代號 價格 700 價格 特助5%-1 特助5%-1 特助6%-1 特助6%-1 特助8%-1 特助8%-1 特助1…" at bounding box center [385, 203] width 554 height 87
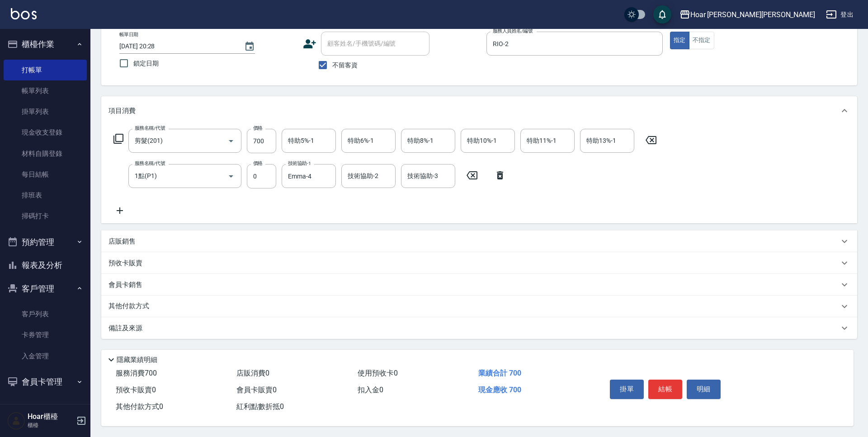
click at [659, 376] on div "掛單 結帳 明細" at bounding box center [665, 390] width 118 height 28
click at [663, 381] on button "結帳" at bounding box center [665, 389] width 34 height 19
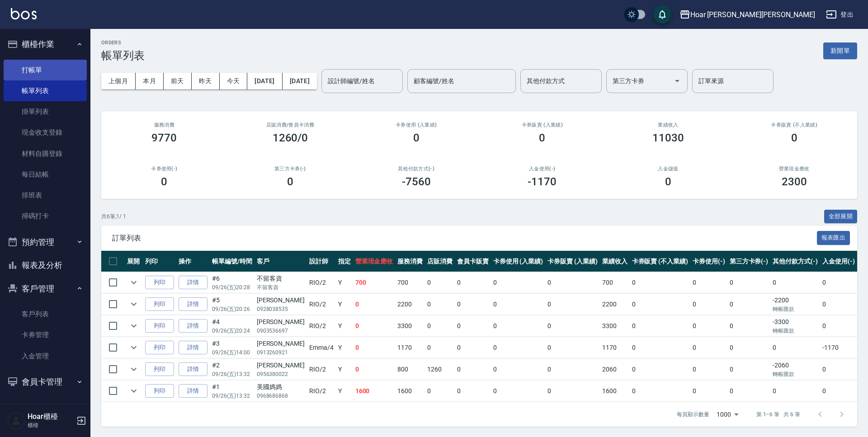
click at [41, 71] on link "打帳單" at bounding box center [45, 70] width 83 height 21
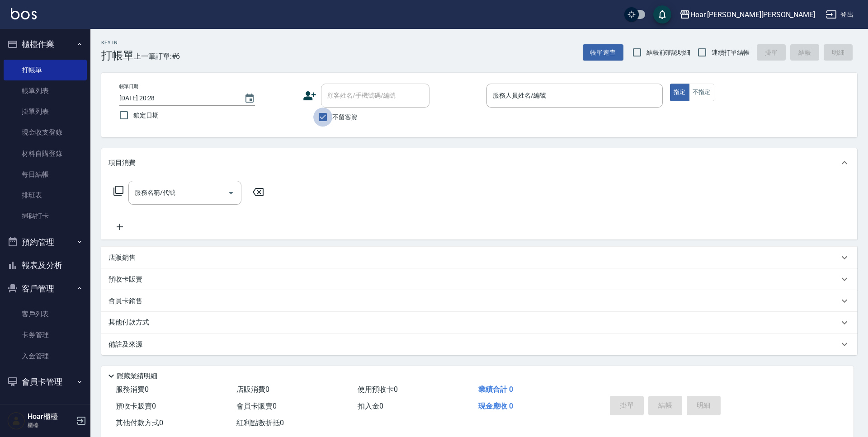
drag, startPoint x: 327, startPoint y: 117, endPoint x: 342, endPoint y: 105, distance: 19.3
click at [327, 117] on input "不留客資" at bounding box center [322, 117] width 19 height 19
checkbox input "false"
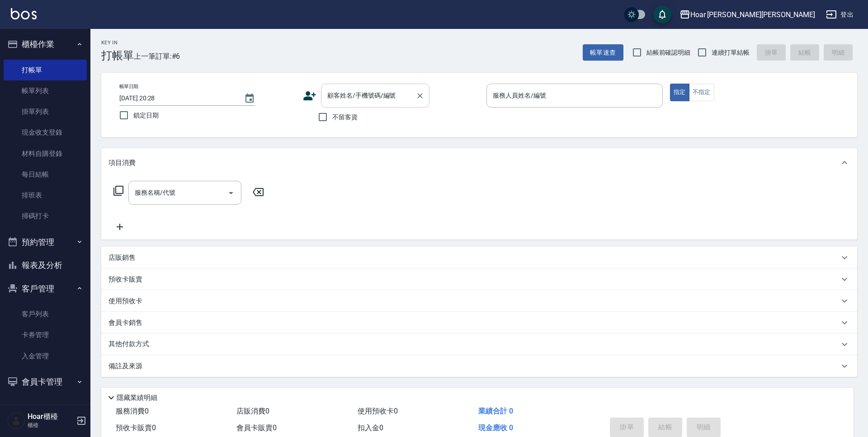
click at [361, 91] on input "顧客姓名/手機號碼/編號" at bounding box center [368, 96] width 87 height 16
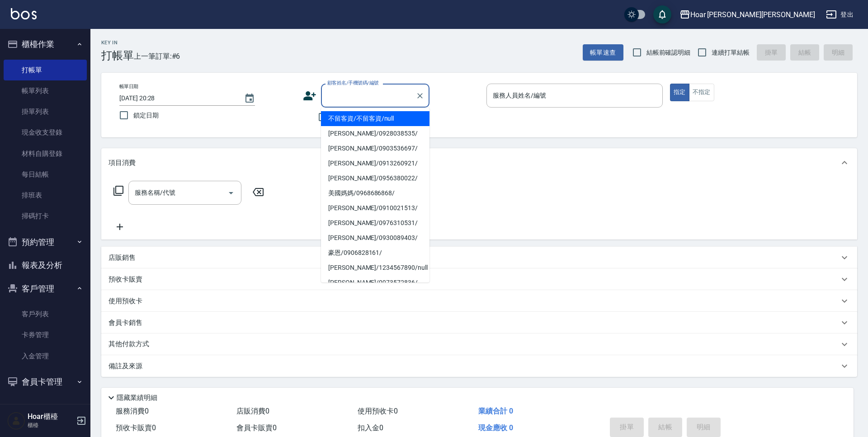
type input "1"
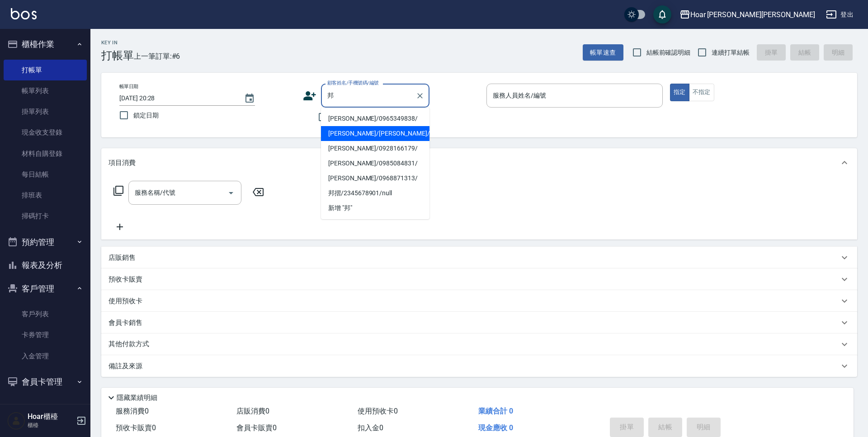
click at [359, 128] on li "[PERSON_NAME]/[PERSON_NAME]/null" at bounding box center [375, 133] width 108 height 15
type input "[PERSON_NAME]/[PERSON_NAME]/null"
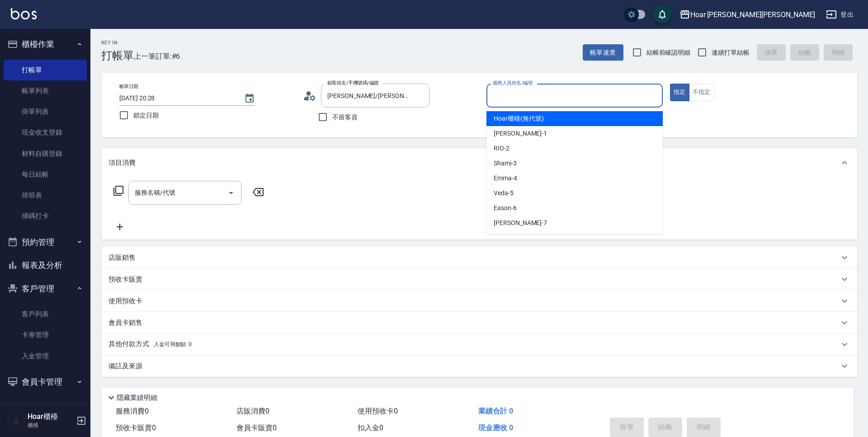
click at [590, 95] on input "服務人員姓名/編號" at bounding box center [574, 96] width 168 height 16
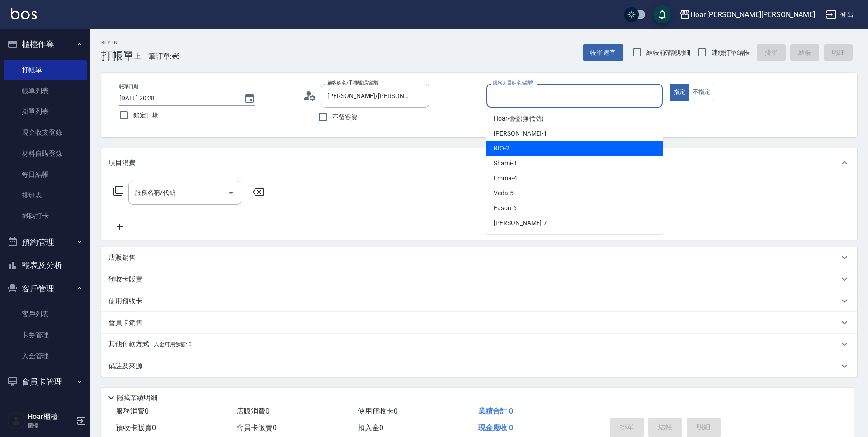
drag, startPoint x: 512, startPoint y: 151, endPoint x: 508, endPoint y: 147, distance: 6.4
click at [512, 151] on div "RIO -2" at bounding box center [574, 148] width 176 height 15
type input "RIO-2"
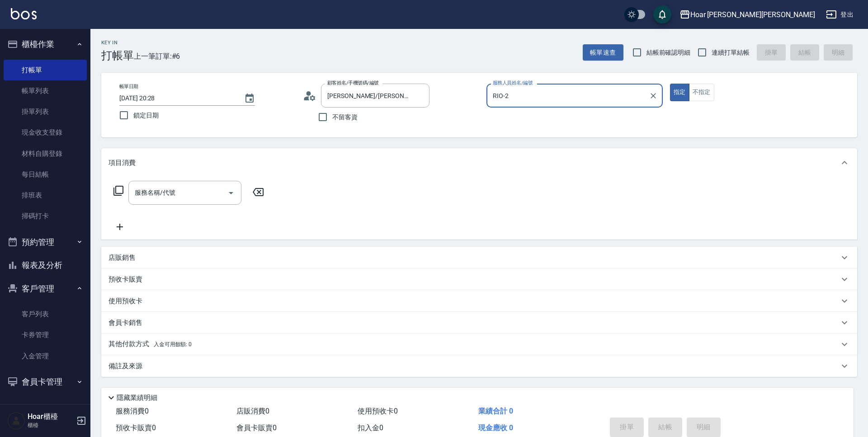
click at [452, 109] on div "顧客姓名/手機號碼/編號 [PERSON_NAME]/[PERSON_NAME]/null 顧客姓名/手機號碼/編號 不留客資" at bounding box center [391, 105] width 176 height 43
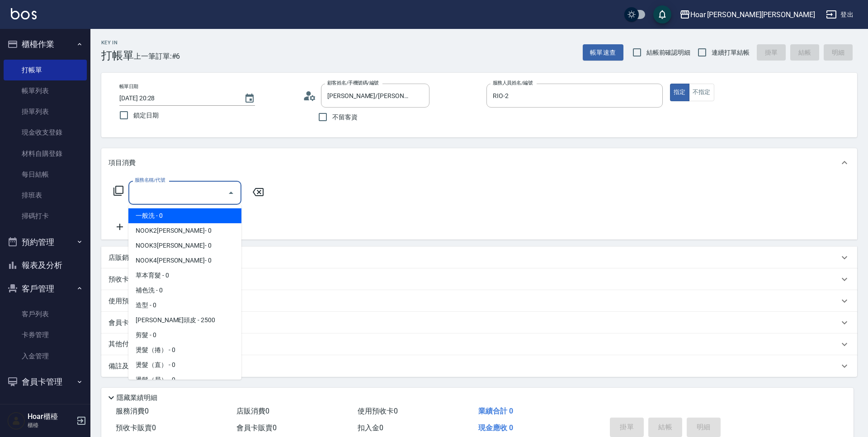
click at [193, 198] on input "服務名稱/代號" at bounding box center [177, 193] width 91 height 16
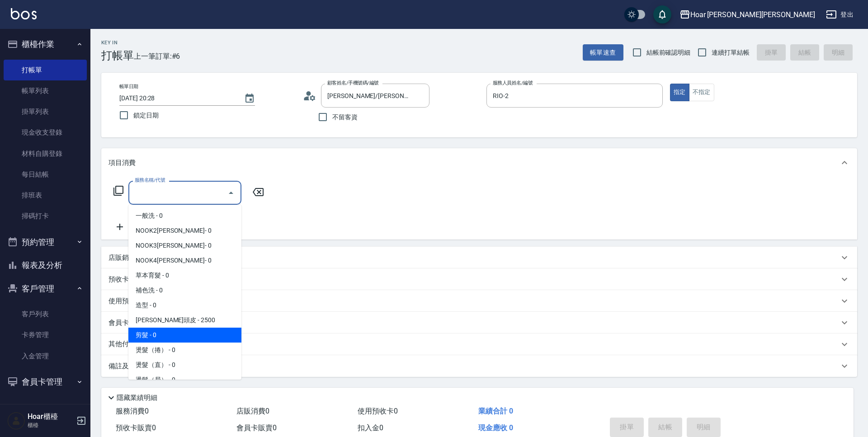
click at [165, 331] on span "剪髮 - 0" at bounding box center [184, 335] width 113 height 15
type input "剪髮(201)"
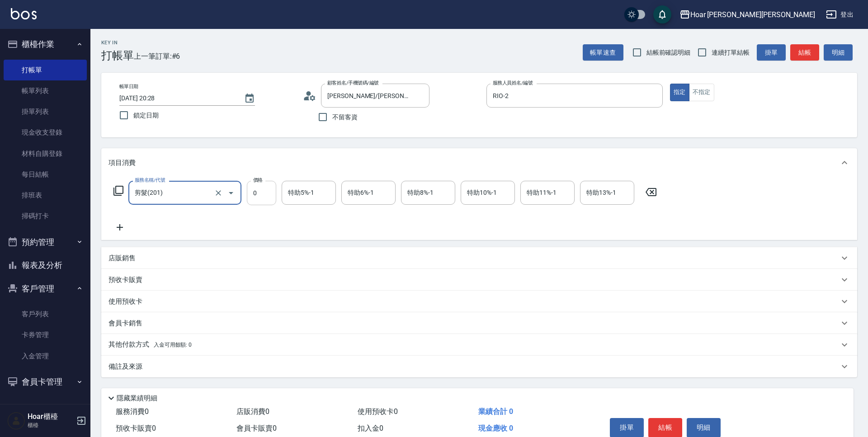
click at [260, 194] on input "0" at bounding box center [261, 193] width 29 height 24
type input "800"
drag, startPoint x: 260, startPoint y: 219, endPoint x: 265, endPoint y: 218, distance: 5.4
click at [261, 219] on div "服務名稱/代號 剪髮(201) 服務名稱/代號 價格 800 價格 特助5%-1 特助5%-1 特助6%-1 特助6%-1 特助8%-1 特助8%-1 特助1…" at bounding box center [385, 207] width 554 height 52
click at [117, 227] on icon at bounding box center [120, 227] width 6 height 6
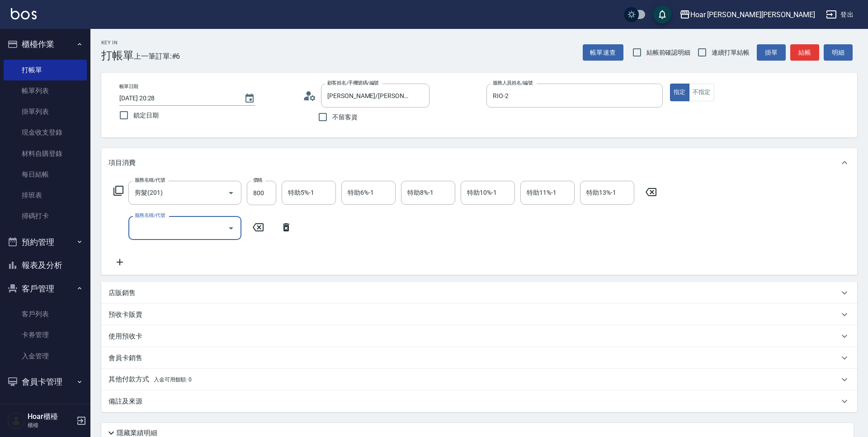
click at [208, 235] on input "服務名稱/代號" at bounding box center [177, 228] width 91 height 16
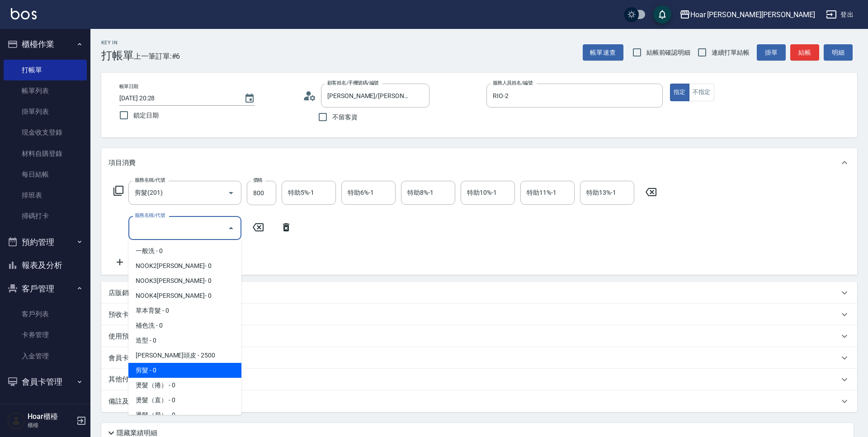
drag, startPoint x: 144, startPoint y: 374, endPoint x: 193, endPoint y: 330, distance: 66.2
click at [146, 373] on span "剪髮 - 0" at bounding box center [184, 370] width 113 height 15
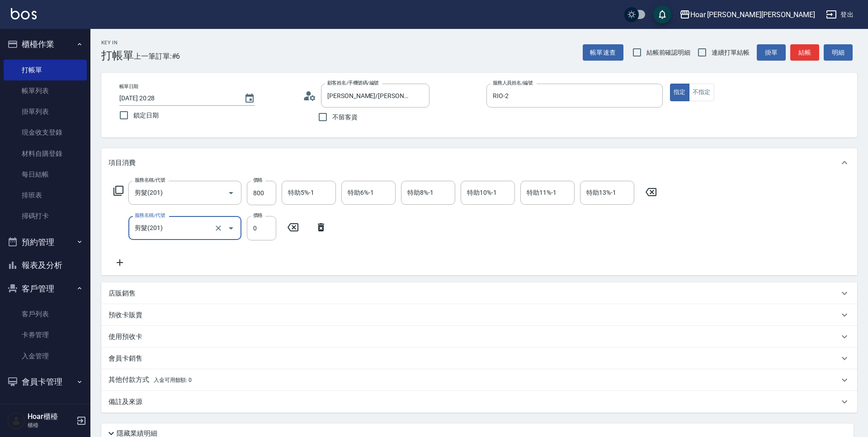
type input "剪髮(201)"
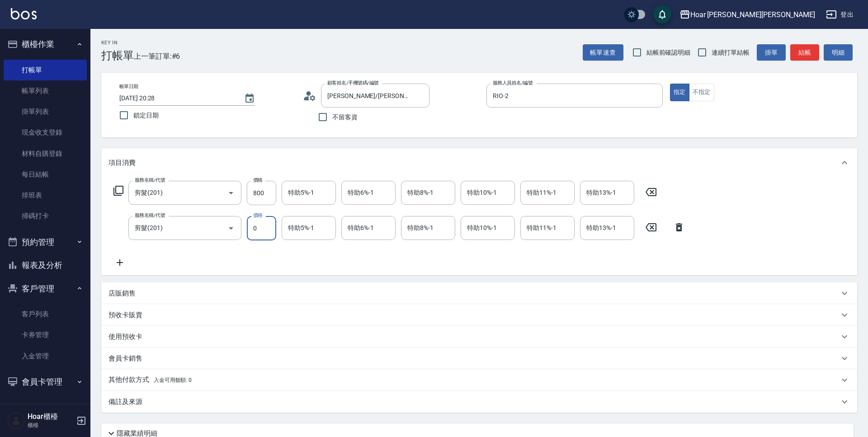
click at [261, 237] on input "0" at bounding box center [261, 228] width 29 height 24
type input "800"
click at [260, 259] on div "服務名稱/代號 剪髮(201) 服務名稱/代號 價格 800 價格 特助5%-1 特助5%-1 特助6%-1 特助6%-1 特助8%-1 特助8%-1 特助1…" at bounding box center [399, 224] width 582 height 87
click at [122, 266] on icon at bounding box center [119, 262] width 23 height 11
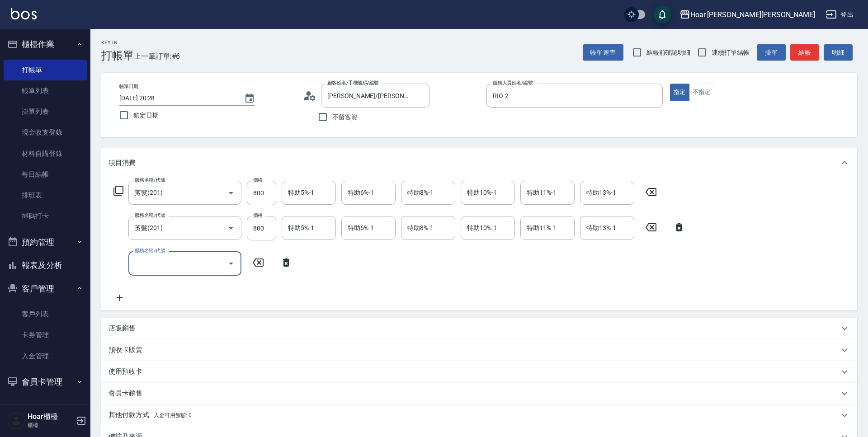
click at [174, 269] on input "服務名稱/代號" at bounding box center [177, 263] width 91 height 16
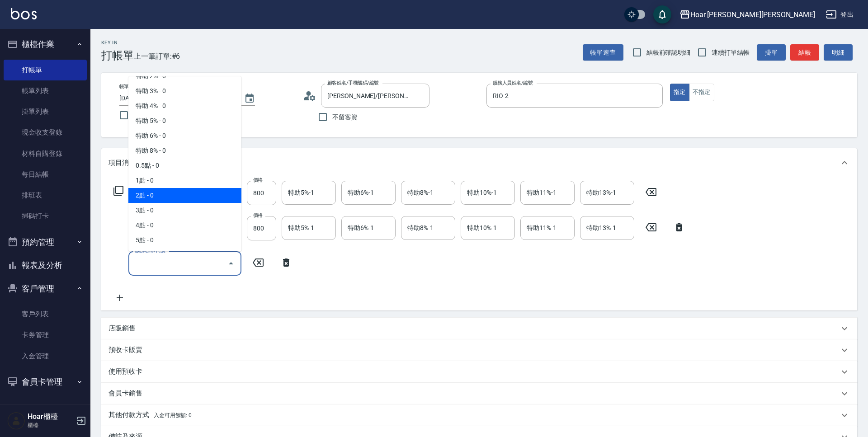
click at [182, 196] on span "2點 - 0" at bounding box center [184, 195] width 113 height 15
type input "2點(P2)"
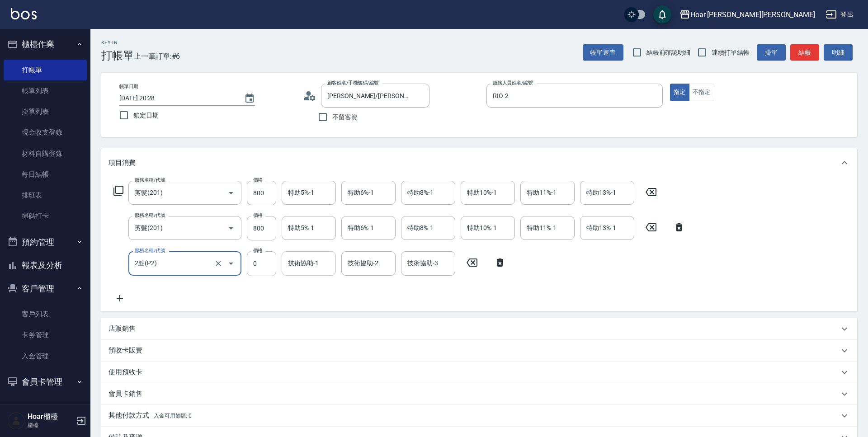
click at [309, 262] on input "技術協助-1" at bounding box center [309, 263] width 46 height 16
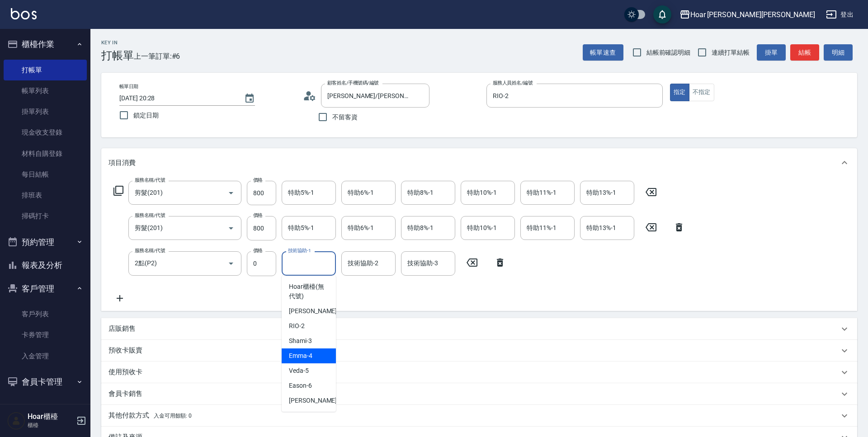
drag, startPoint x: 310, startPoint y: 353, endPoint x: 321, endPoint y: 323, distance: 32.1
click at [310, 352] on span "Emma -4" at bounding box center [300, 355] width 23 height 9
type input "Emma-4"
click at [334, 291] on div "服務名稱/代號 剪髮(201) 服務名稱/代號 價格 800 價格 特助5%-1 特助5%-1 特助6%-1 特助6%-1 特助8%-1 特助8%-1 特助1…" at bounding box center [399, 242] width 582 height 122
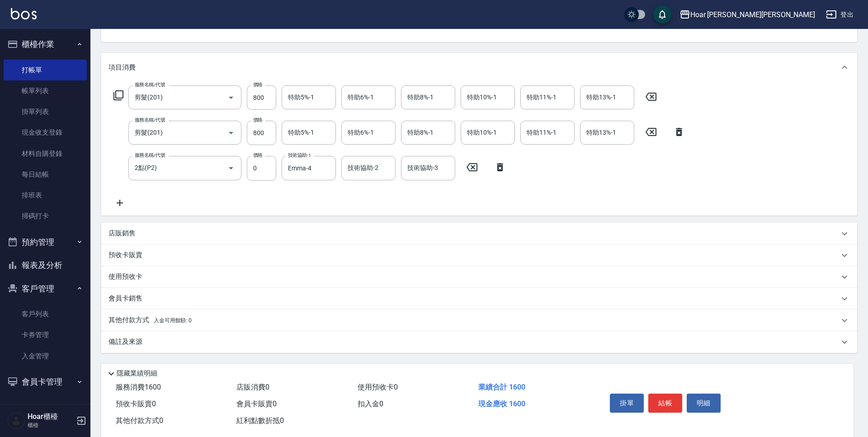
scroll to position [113, 0]
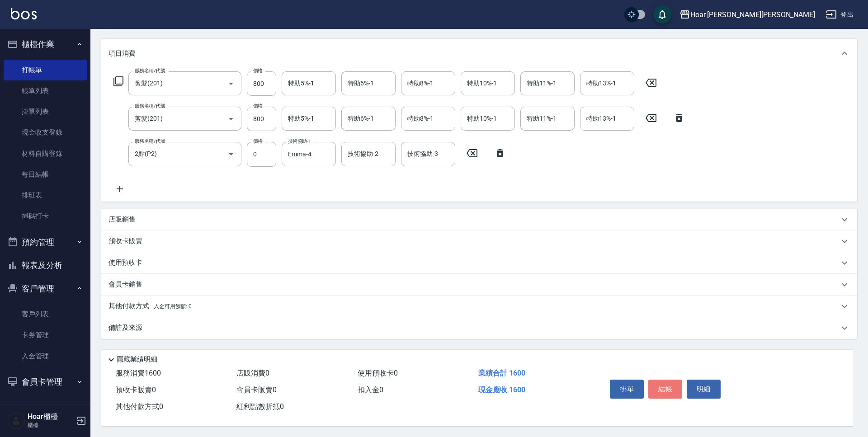
click at [664, 388] on button "結帳" at bounding box center [665, 389] width 34 height 19
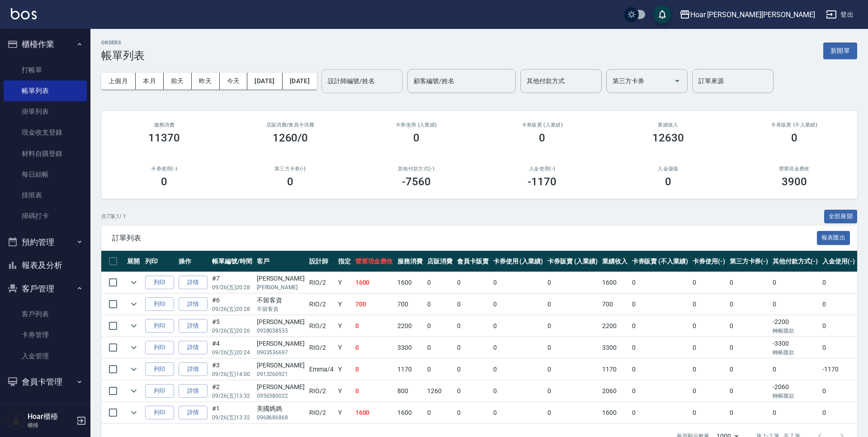
click at [399, 76] on input "設計師編號/姓名" at bounding box center [361, 81] width 73 height 16
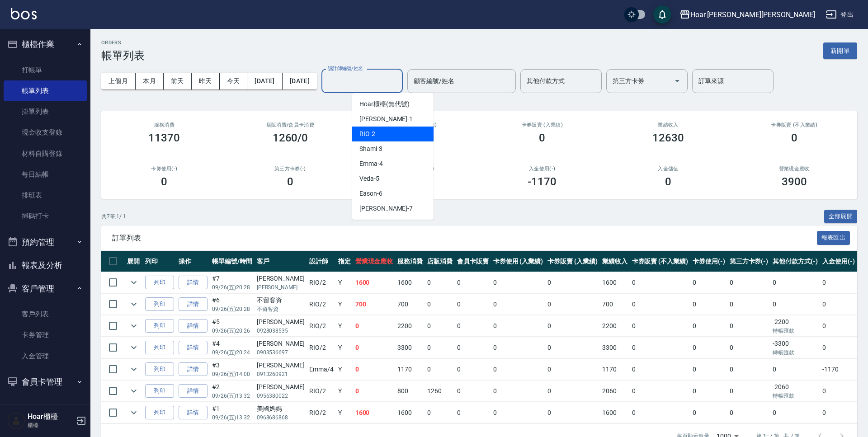
click at [389, 127] on div "RIO -2" at bounding box center [392, 134] width 81 height 15
type input "RIO-2"
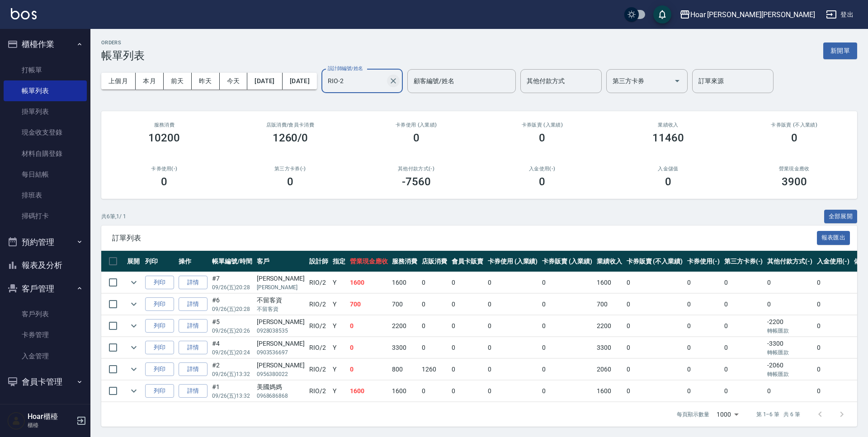
click at [398, 77] on icon "Clear" at bounding box center [393, 80] width 9 height 9
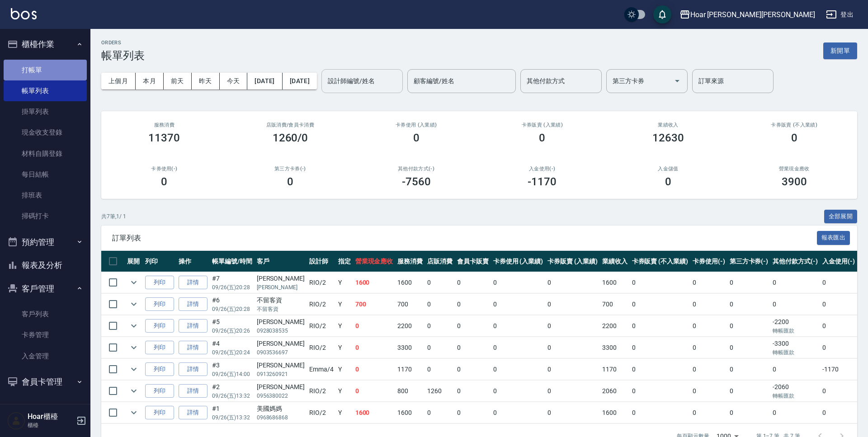
click at [44, 66] on link "打帳單" at bounding box center [45, 70] width 83 height 21
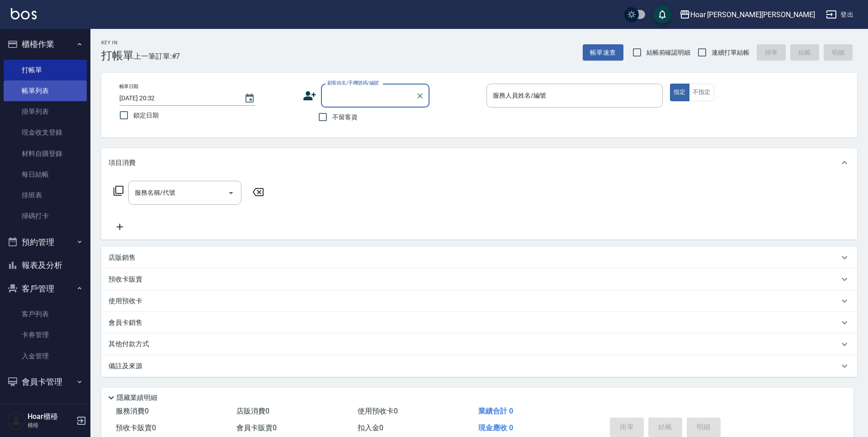
click at [56, 88] on link "帳單列表" at bounding box center [45, 90] width 83 height 21
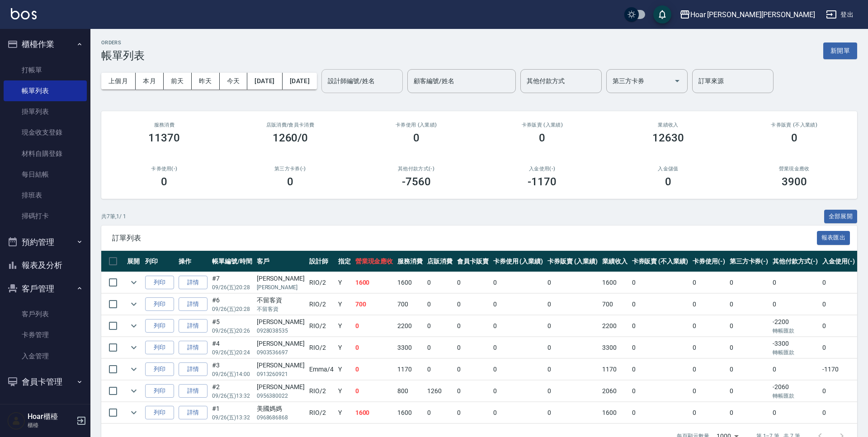
click at [378, 86] on input "設計師編號/姓名" at bounding box center [361, 81] width 73 height 16
click at [37, 71] on link "打帳單" at bounding box center [45, 70] width 83 height 21
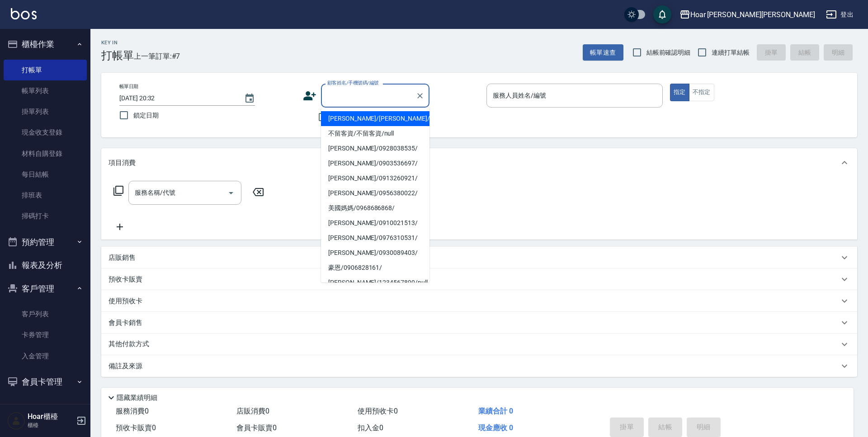
click at [365, 93] on input "顧客姓名/手機號碼/編號" at bounding box center [368, 96] width 87 height 16
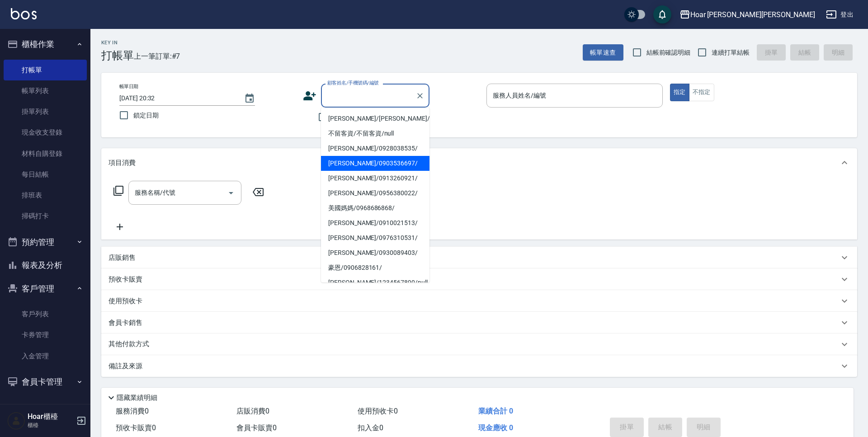
click at [475, 139] on div "Key In 打帳單 上一筆訂單:#7 帳單速查 結帳前確認明細 連續打單結帳 掛單 結帳 明細 帳單日期 [DATE] 20:32 鎖定日期 顧客姓名/手機…" at bounding box center [478, 252] width 777 height 446
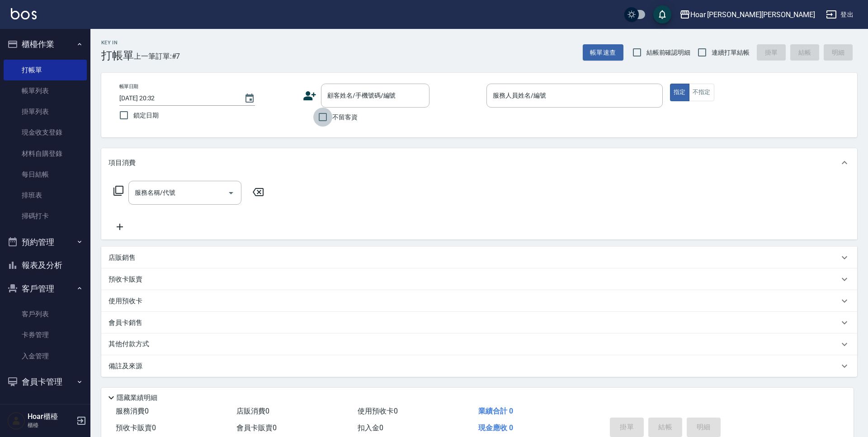
click at [330, 119] on input "不留客資" at bounding box center [322, 117] width 19 height 19
checkbox input "true"
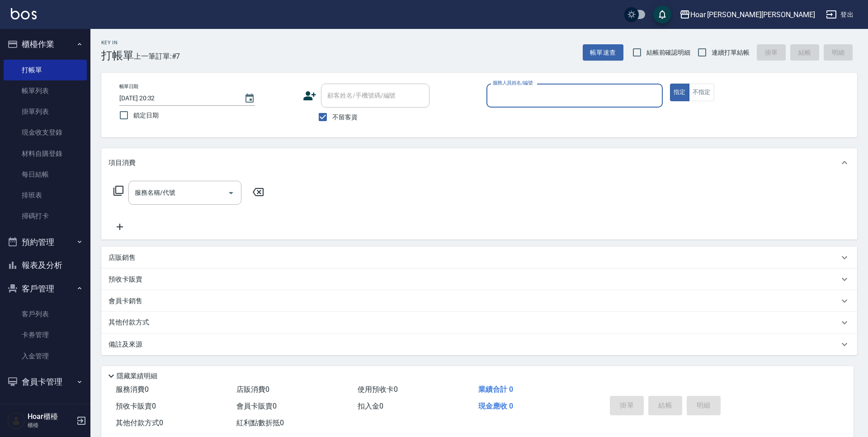
click at [512, 102] on input "服務人員姓名/編號" at bounding box center [574, 96] width 168 height 16
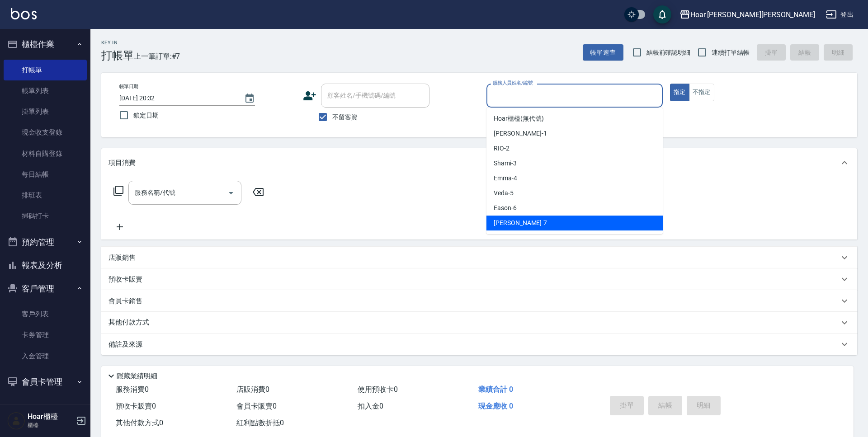
click at [517, 218] on div "[PERSON_NAME] -7" at bounding box center [574, 223] width 176 height 15
type input "[PERSON_NAME]-7"
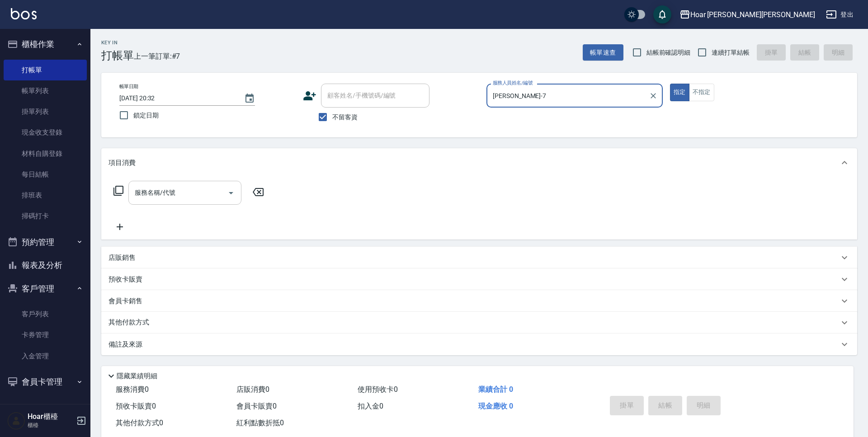
click at [219, 190] on input "服務名稱/代號" at bounding box center [177, 193] width 91 height 16
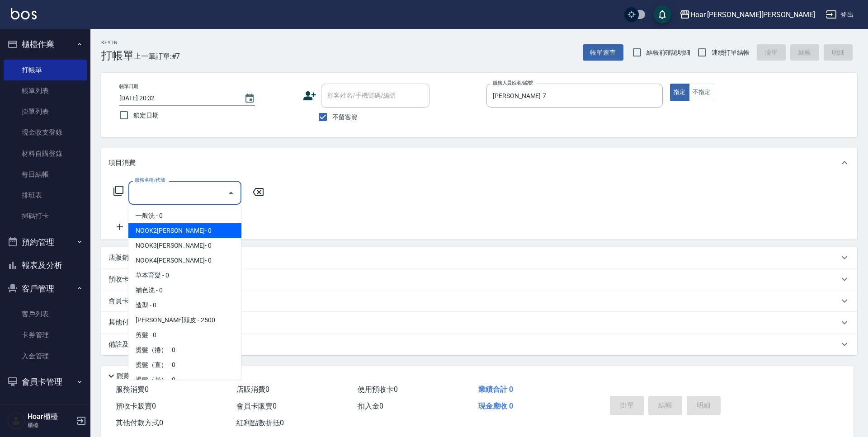
scroll to position [3, 0]
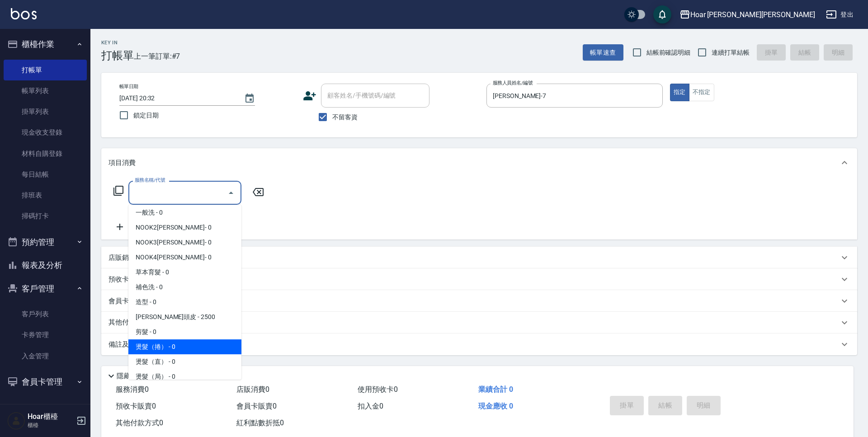
drag, startPoint x: 183, startPoint y: 343, endPoint x: 189, endPoint y: 331, distance: 12.7
click at [183, 342] on span "燙髮（捲） - 0" at bounding box center [184, 346] width 113 height 15
type input "燙髮（捲）(301)"
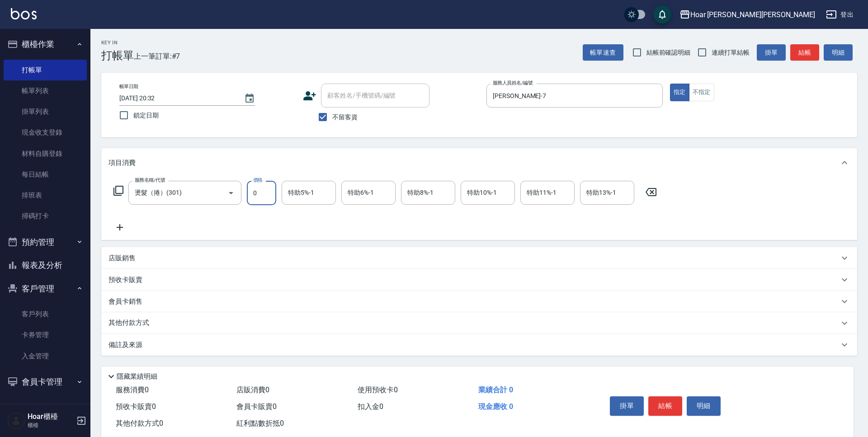
click at [259, 197] on input "0" at bounding box center [261, 193] width 29 height 24
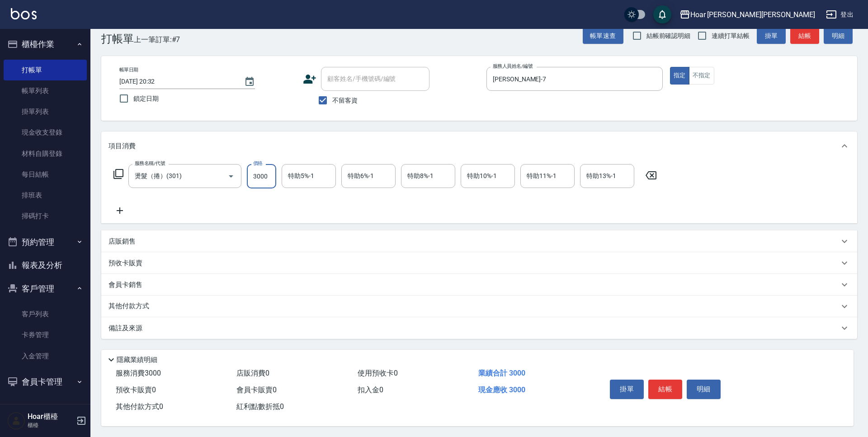
type input "3000"
click at [142, 304] on p "其他付款方式" at bounding box center [130, 306] width 45 height 10
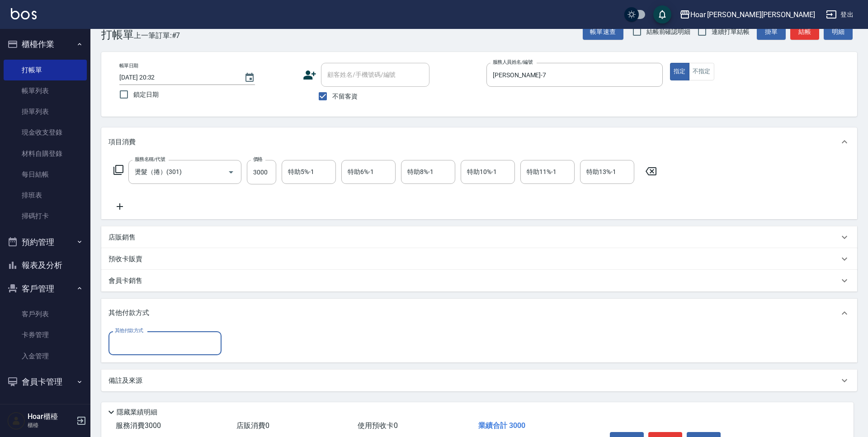
scroll to position [0, 0]
click at [148, 345] on input "其他付款方式" at bounding box center [165, 343] width 105 height 16
drag, startPoint x: 152, startPoint y: 397, endPoint x: 158, endPoint y: 394, distance: 6.5
click at [153, 397] on span "信用卡" at bounding box center [164, 396] width 113 height 15
type input "信用卡"
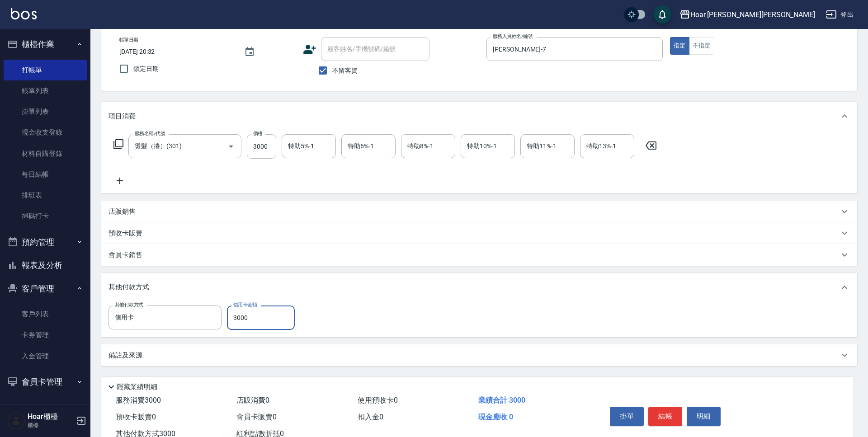
scroll to position [78, 0]
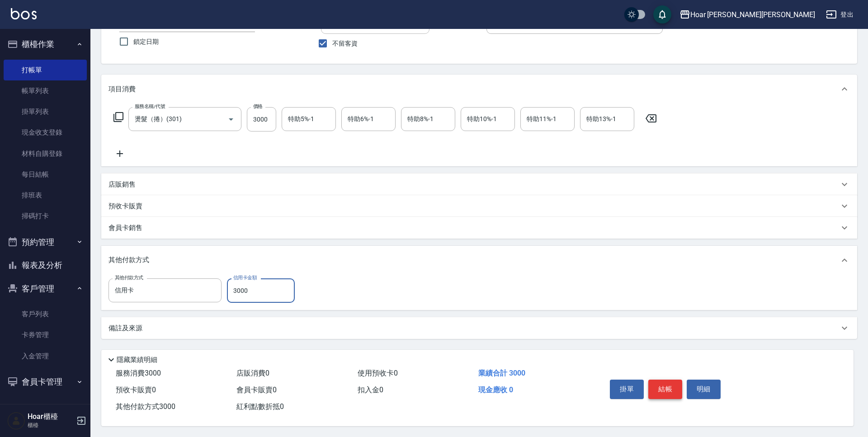
type input "3000"
click at [660, 380] on button "結帳" at bounding box center [665, 389] width 34 height 19
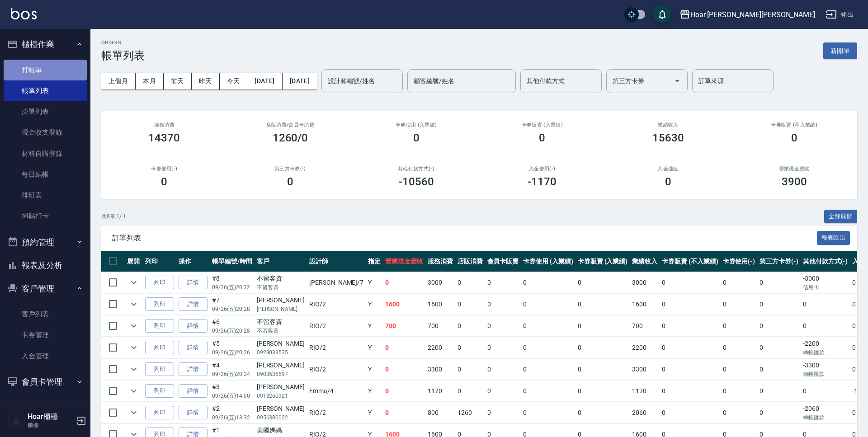
click at [29, 73] on link "打帳單" at bounding box center [45, 70] width 83 height 21
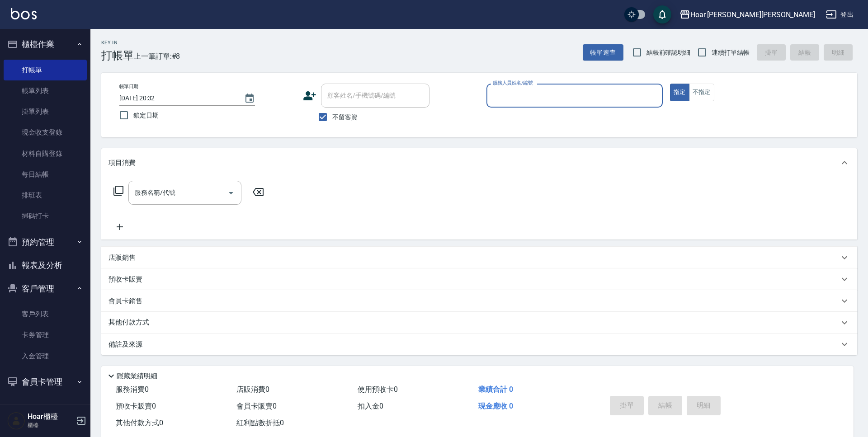
click at [536, 105] on div "服務人員姓名/編號" at bounding box center [574, 96] width 176 height 24
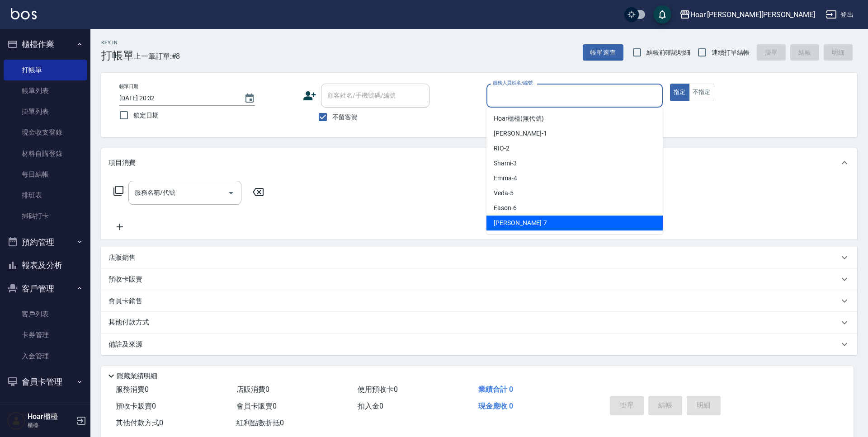
click at [536, 218] on div "[PERSON_NAME] -7" at bounding box center [574, 223] width 176 height 15
type input "[PERSON_NAME]-7"
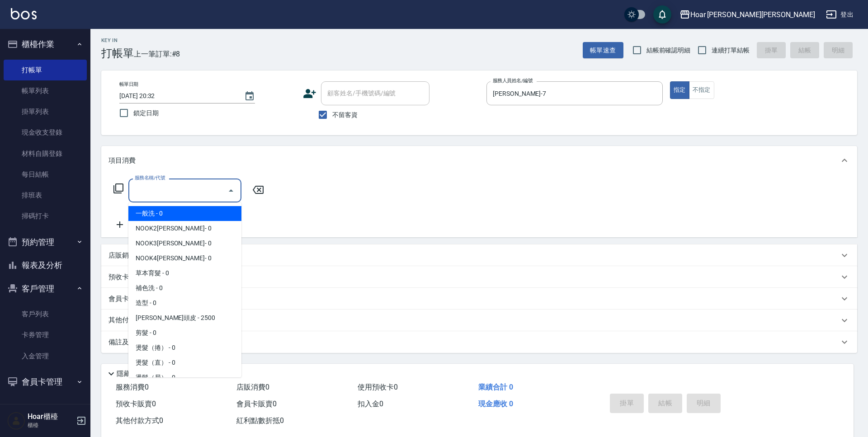
click at [170, 187] on input "服務名稱/代號" at bounding box center [177, 191] width 91 height 16
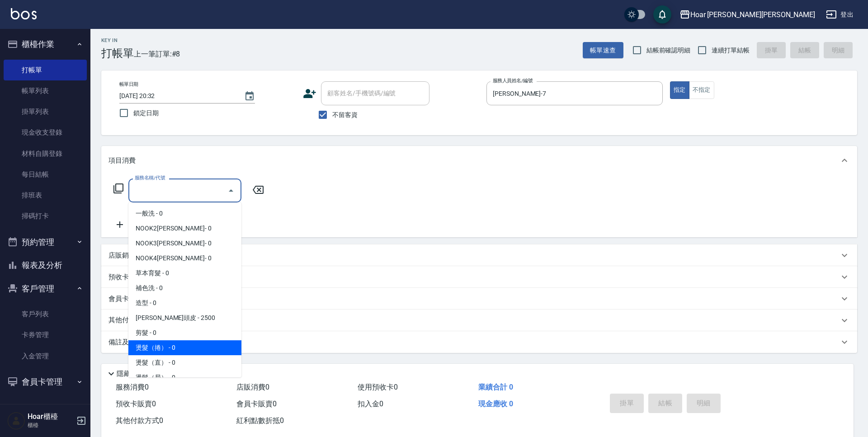
scroll to position [0, 0]
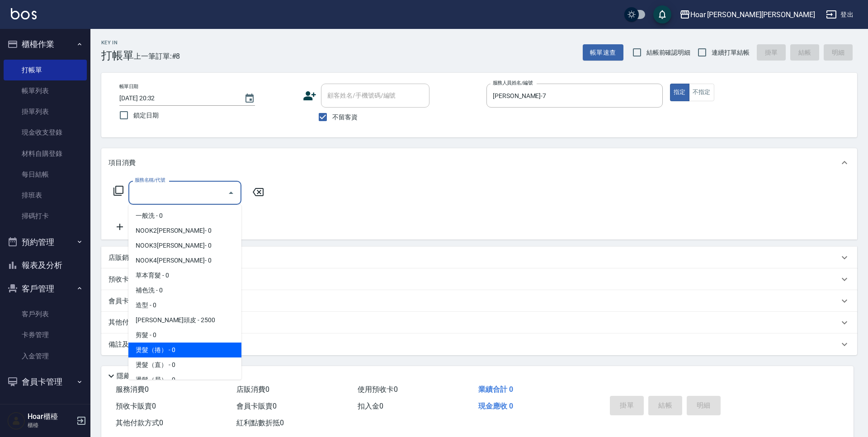
drag, startPoint x: 150, startPoint y: 349, endPoint x: 171, endPoint y: 301, distance: 51.8
click at [150, 349] on span "燙髮（捲） - 0" at bounding box center [184, 350] width 113 height 15
type input "燙髮（捲）(301)"
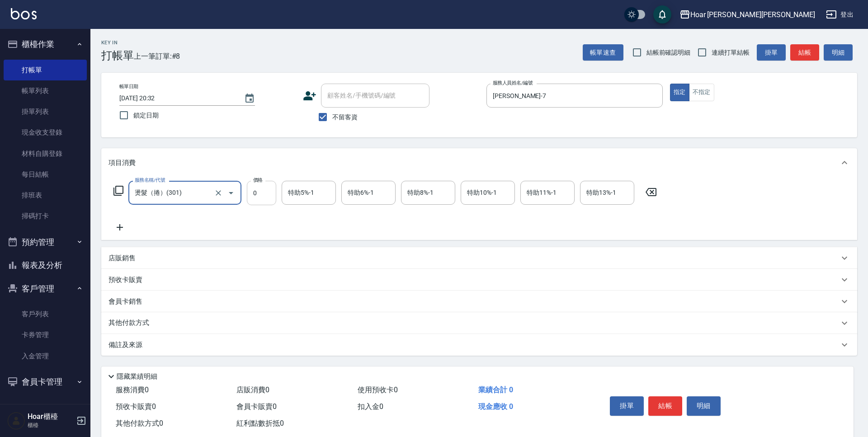
click at [261, 197] on input "0" at bounding box center [261, 193] width 29 height 24
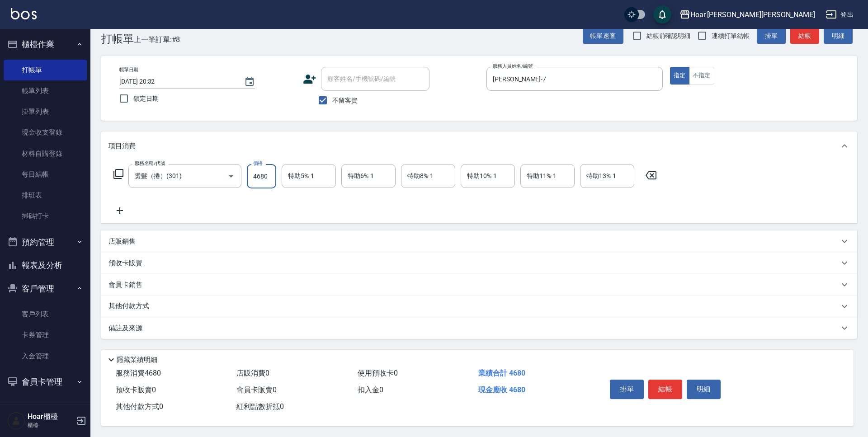
type input "4680"
click at [193, 301] on div "其他付款方式" at bounding box center [473, 306] width 730 height 10
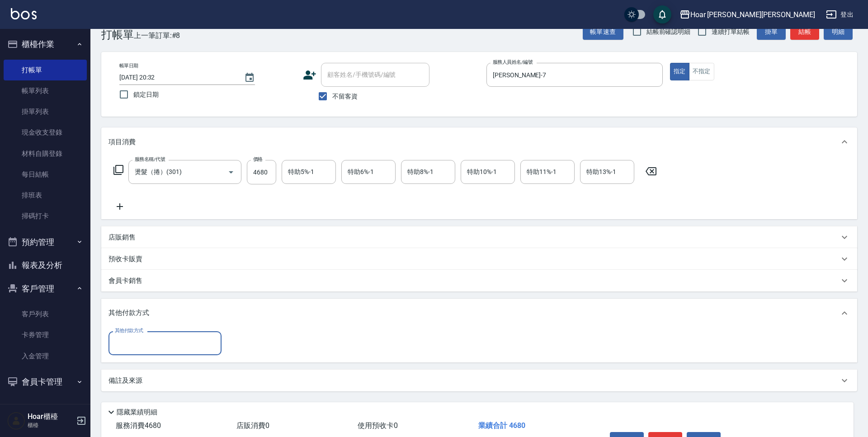
scroll to position [0, 0]
click at [170, 337] on input "其他付款方式" at bounding box center [165, 343] width 105 height 16
click at [162, 392] on span "信用卡" at bounding box center [164, 396] width 113 height 15
type input "信用卡"
click at [285, 346] on input "0" at bounding box center [261, 343] width 68 height 24
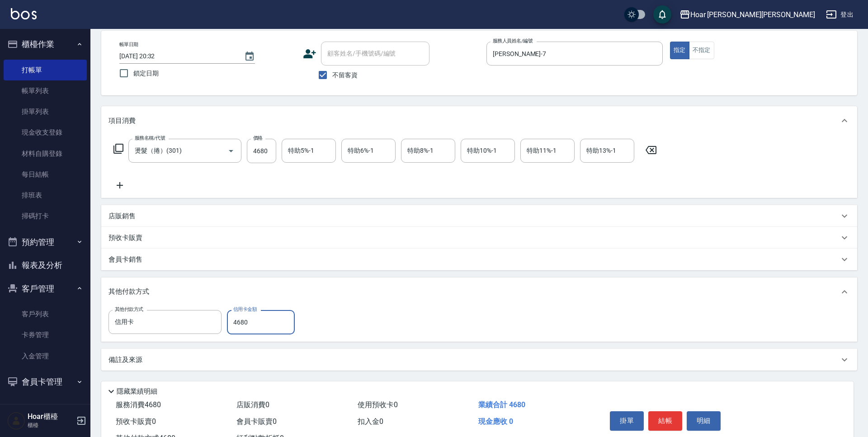
scroll to position [78, 0]
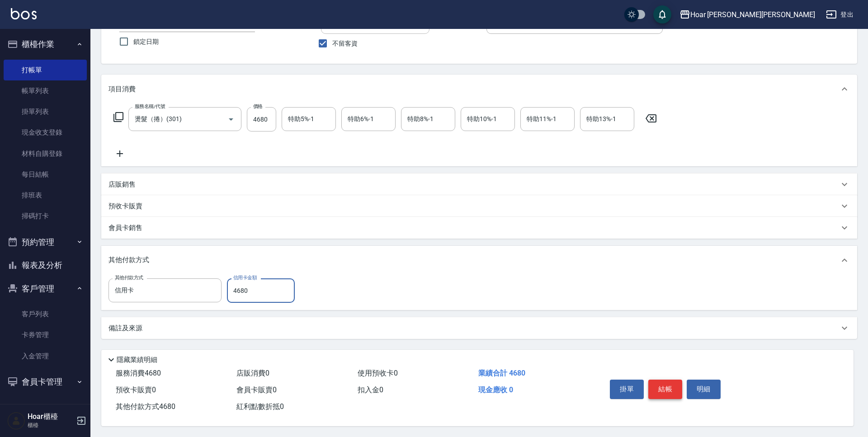
type input "4680"
click at [673, 391] on button "結帳" at bounding box center [665, 389] width 34 height 19
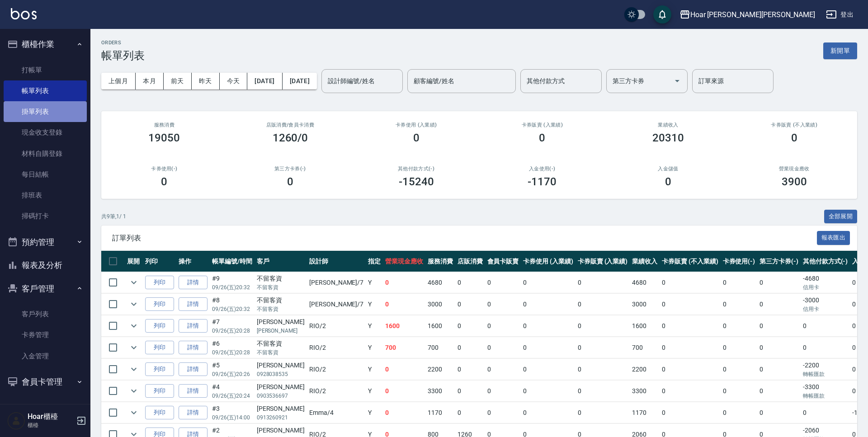
click at [71, 114] on link "掛單列表" at bounding box center [45, 111] width 83 height 21
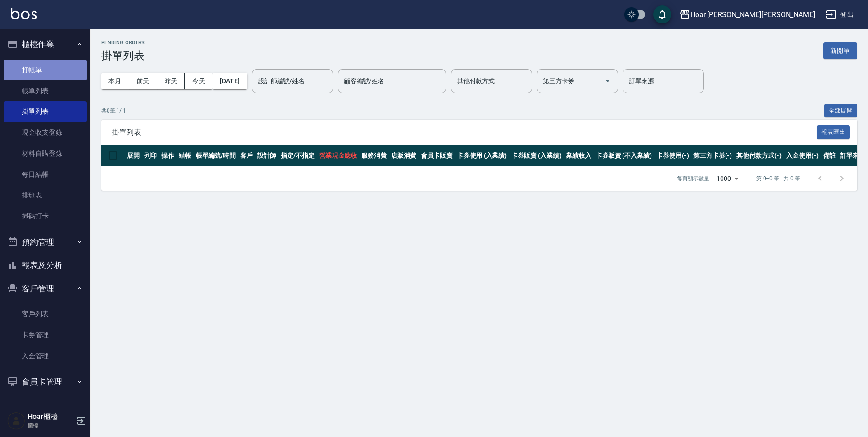
click at [78, 70] on link "打帳單" at bounding box center [45, 70] width 83 height 21
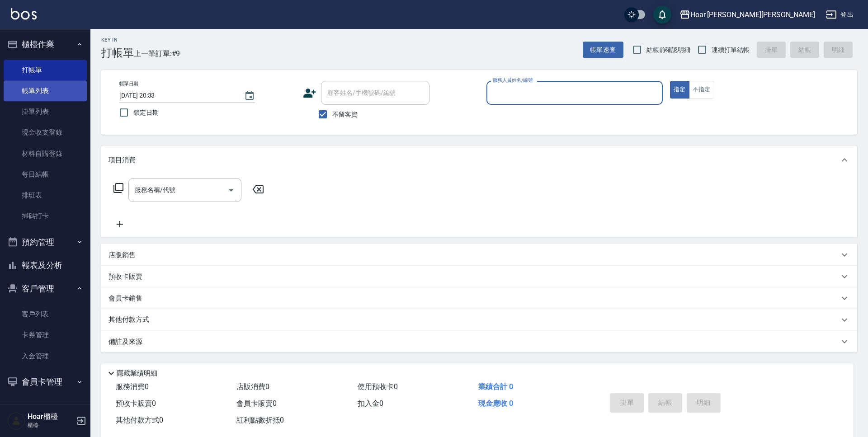
scroll to position [3, 0]
drag, startPoint x: 28, startPoint y: 85, endPoint x: 45, endPoint y: 95, distance: 20.2
click at [28, 86] on link "帳單列表" at bounding box center [45, 90] width 83 height 21
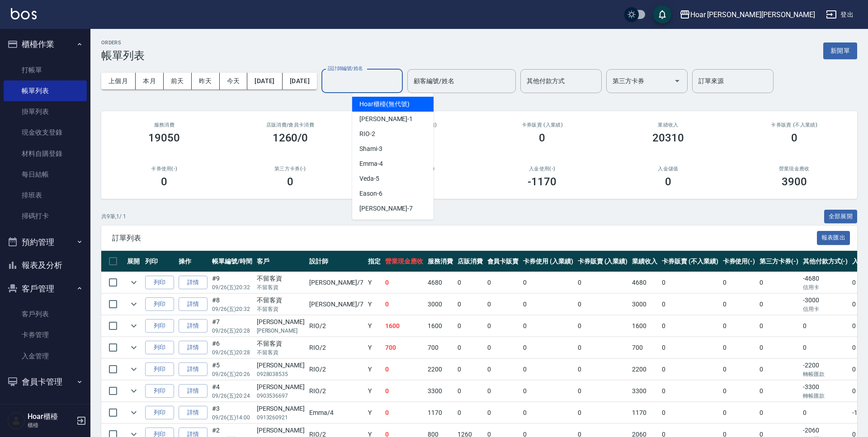
drag, startPoint x: 371, startPoint y: 77, endPoint x: 369, endPoint y: 106, distance: 29.0
click at [371, 77] on input "設計師編號/姓名" at bounding box center [361, 81] width 73 height 16
click at [381, 204] on div "[PERSON_NAME] -7" at bounding box center [392, 208] width 81 height 15
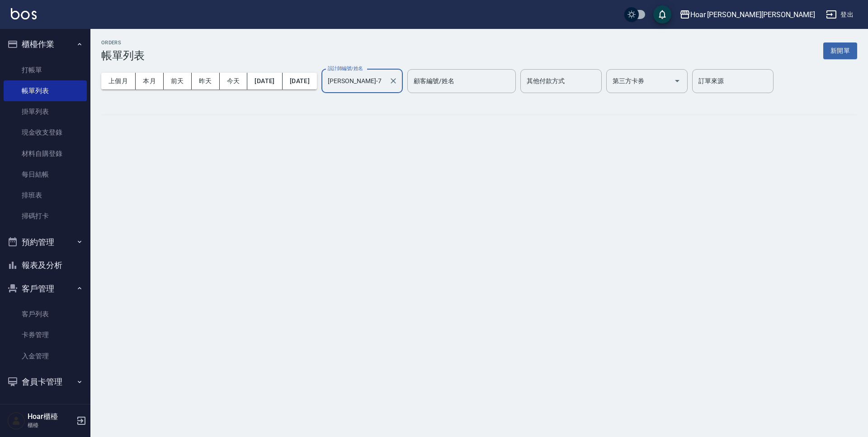
type input "[PERSON_NAME]-7"
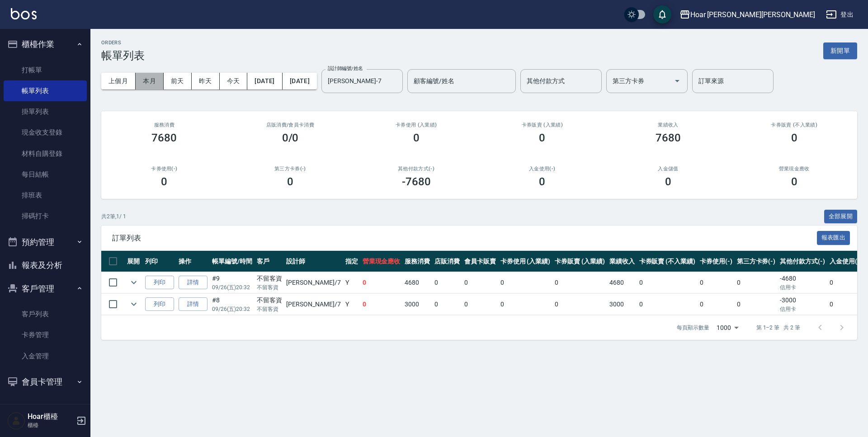
click at [153, 76] on button "本月" at bounding box center [150, 81] width 28 height 17
